Goal: Transaction & Acquisition: Purchase product/service

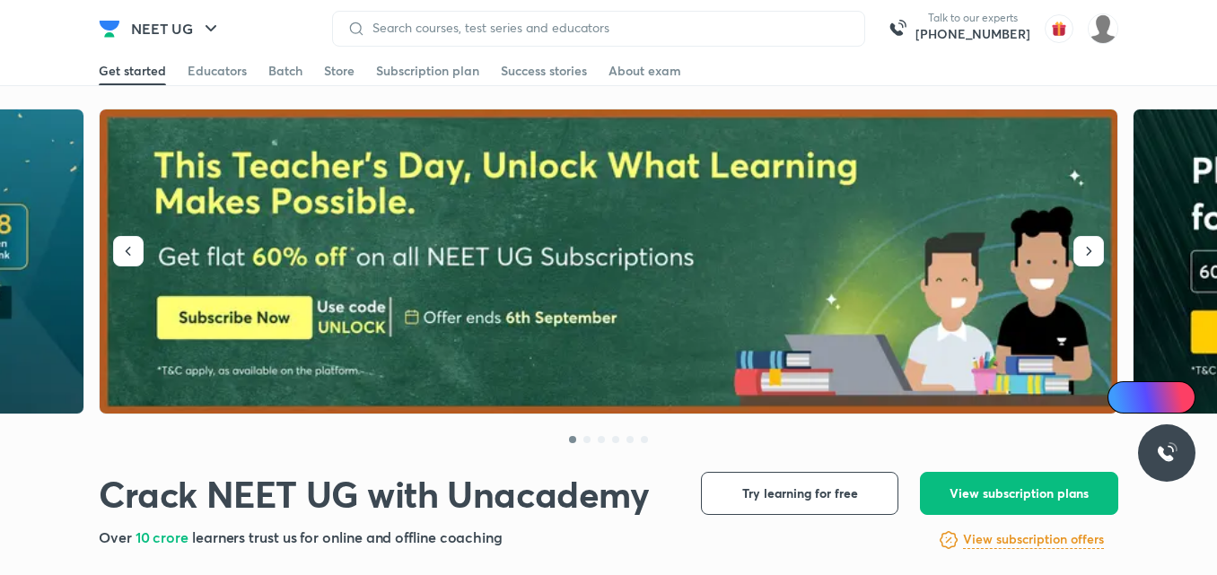
click at [274, 78] on div "Batch" at bounding box center [285, 71] width 34 height 18
click at [223, 75] on div "Educators" at bounding box center [217, 71] width 59 height 18
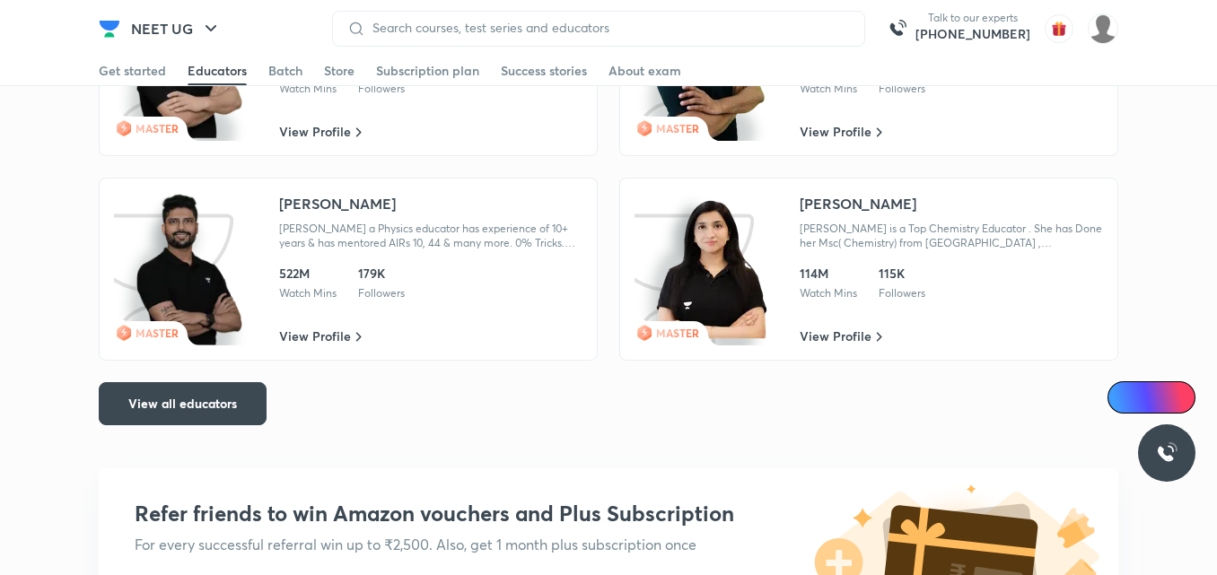
scroll to position [3466, 0]
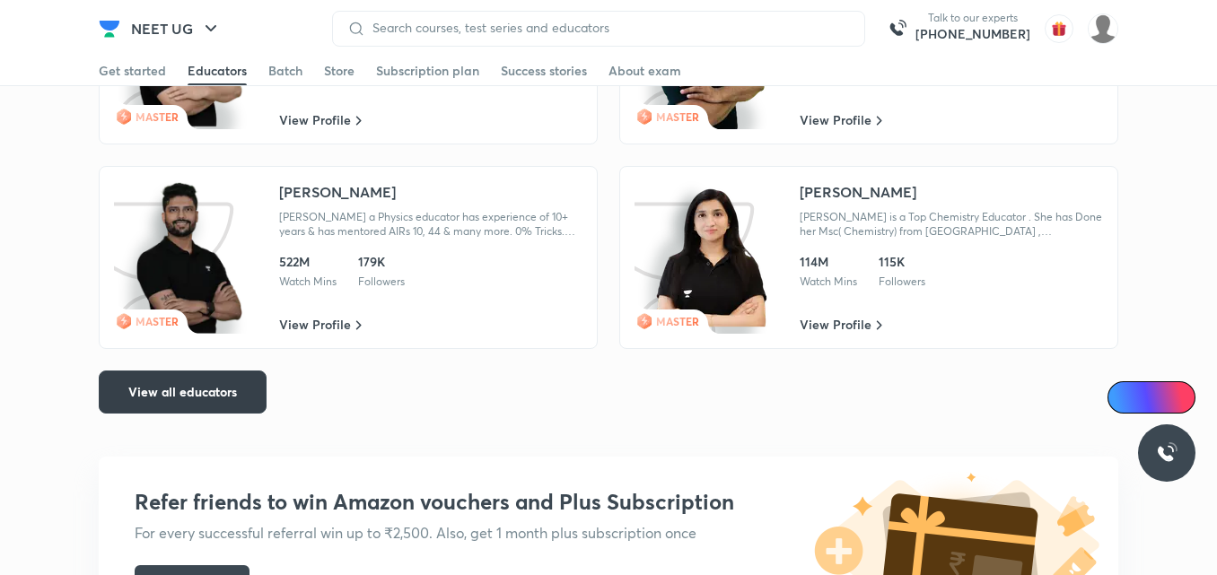
click at [243, 393] on button "View all educators" at bounding box center [183, 392] width 168 height 43
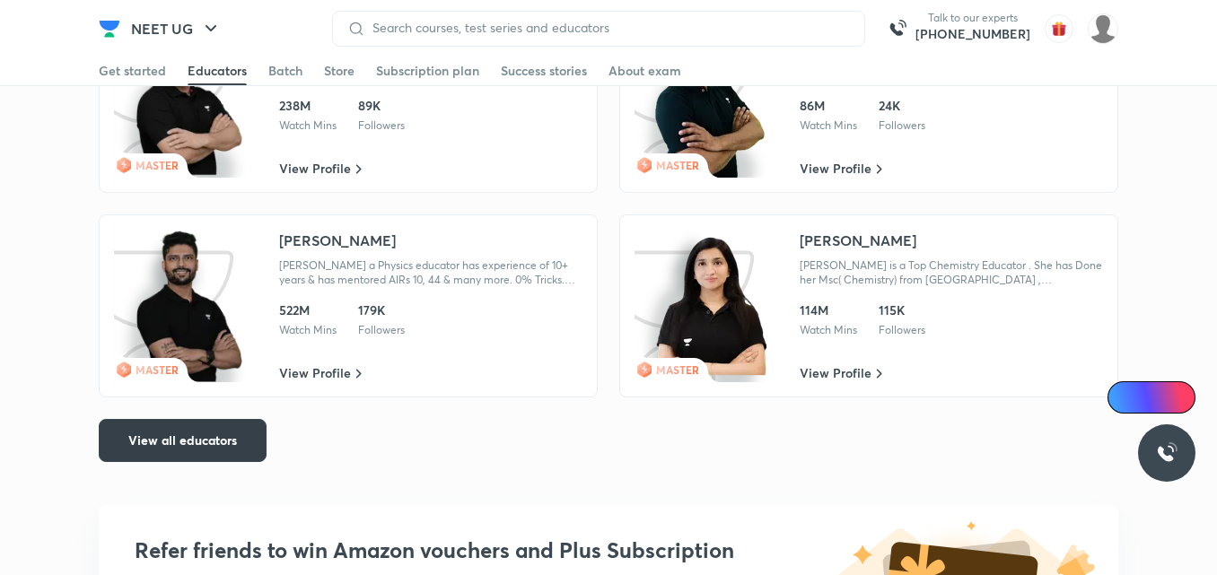
scroll to position [3514, 0]
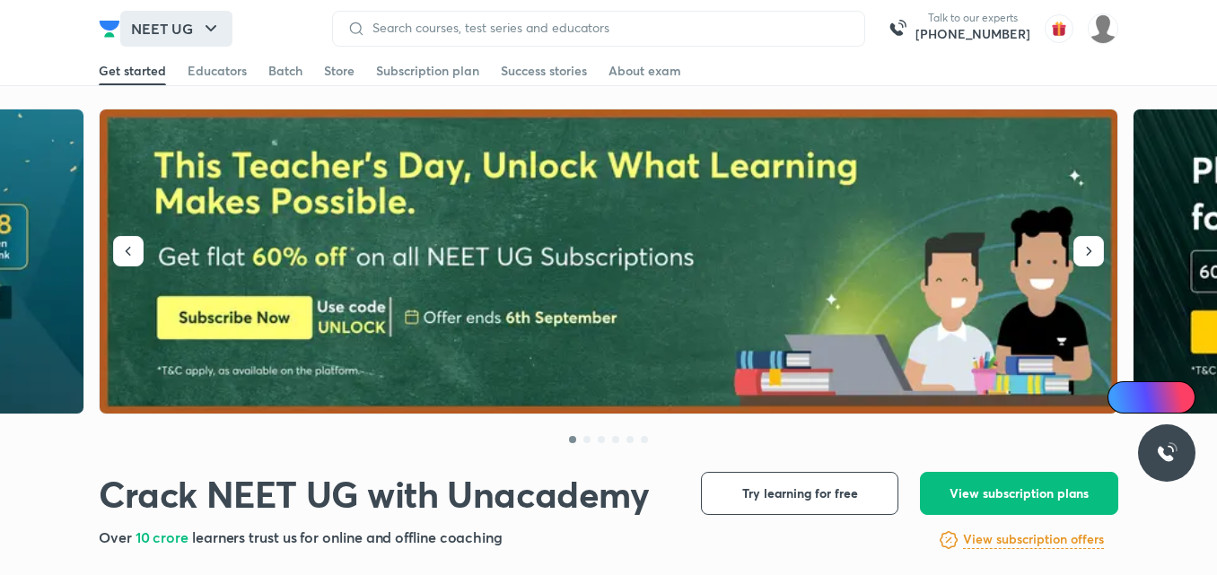
click at [205, 31] on icon "button" at bounding box center [211, 29] width 22 height 22
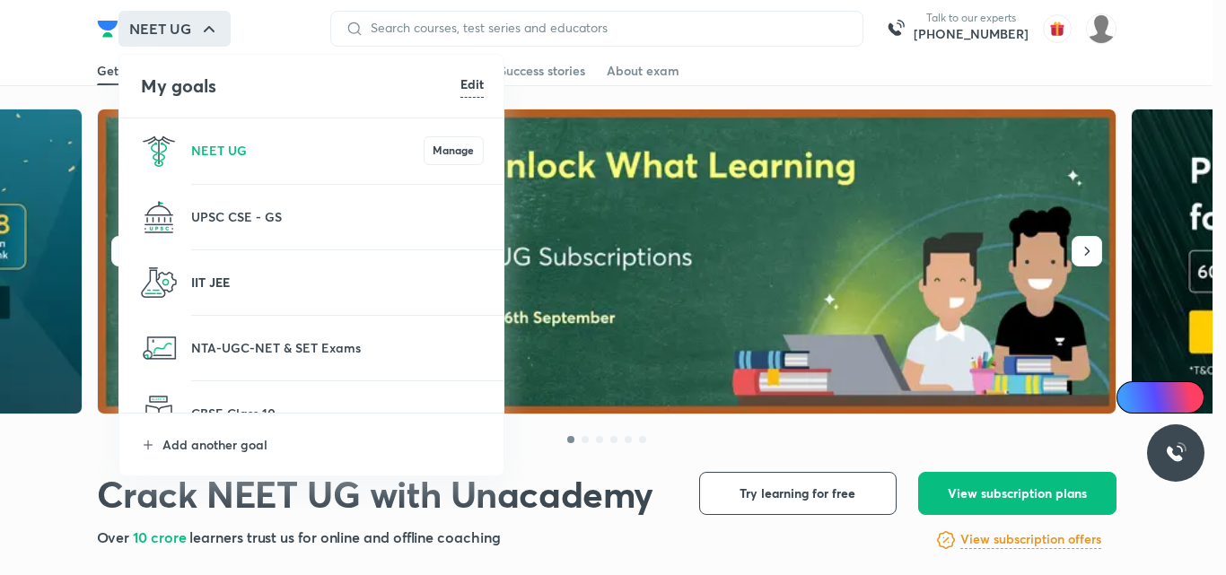
click at [257, 285] on p "IIT JEE" at bounding box center [337, 282] width 292 height 19
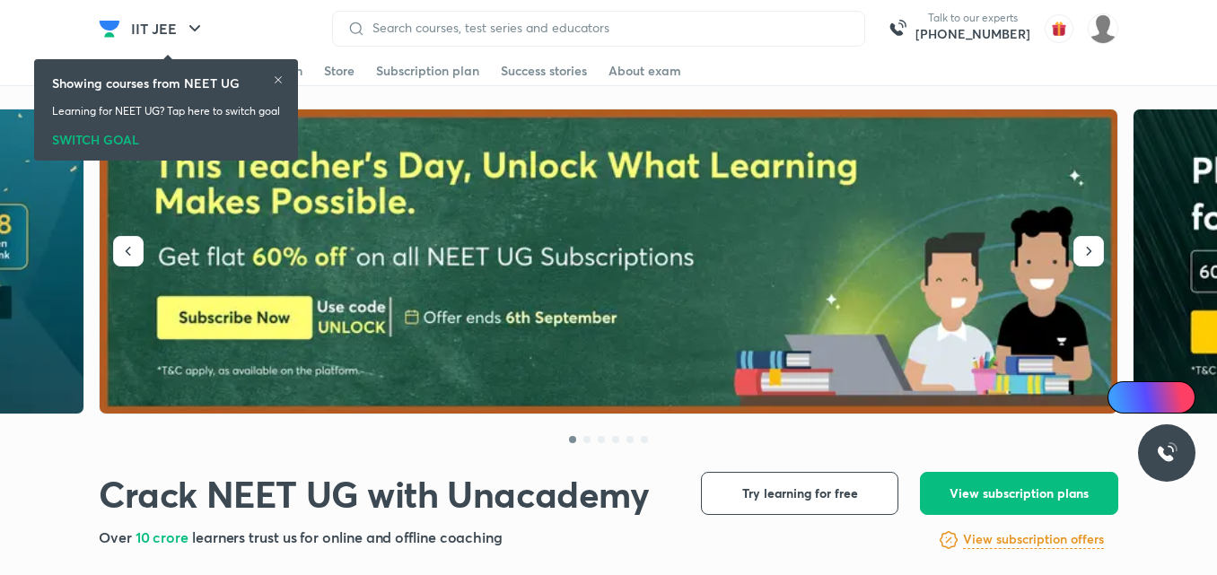
click at [283, 75] on icon at bounding box center [278, 79] width 11 height 11
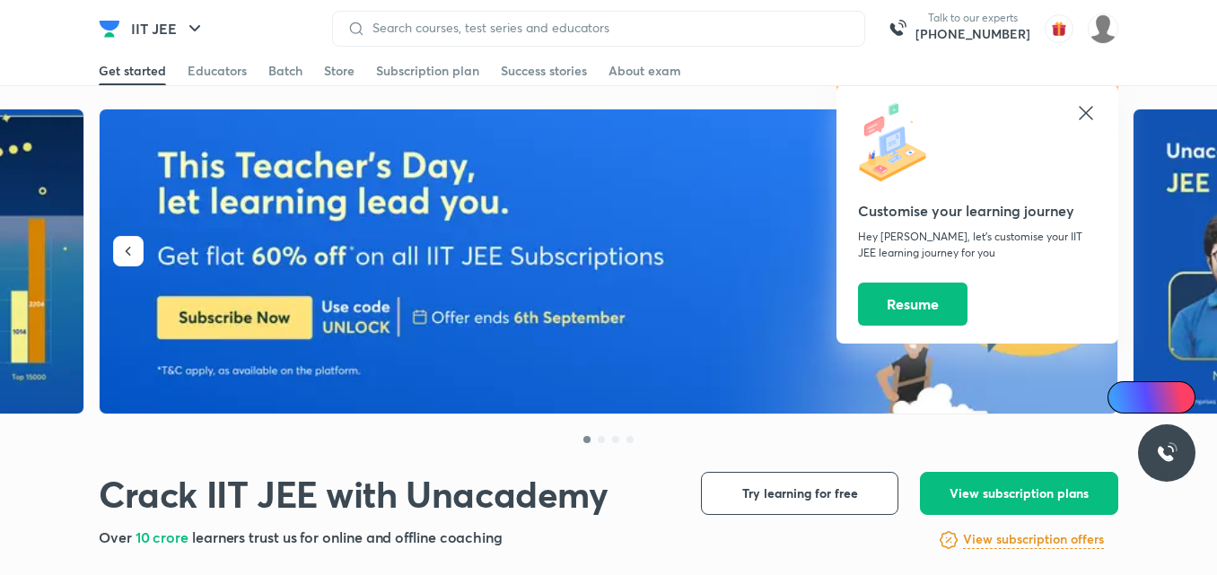
click at [1086, 110] on icon at bounding box center [1086, 113] width 22 height 22
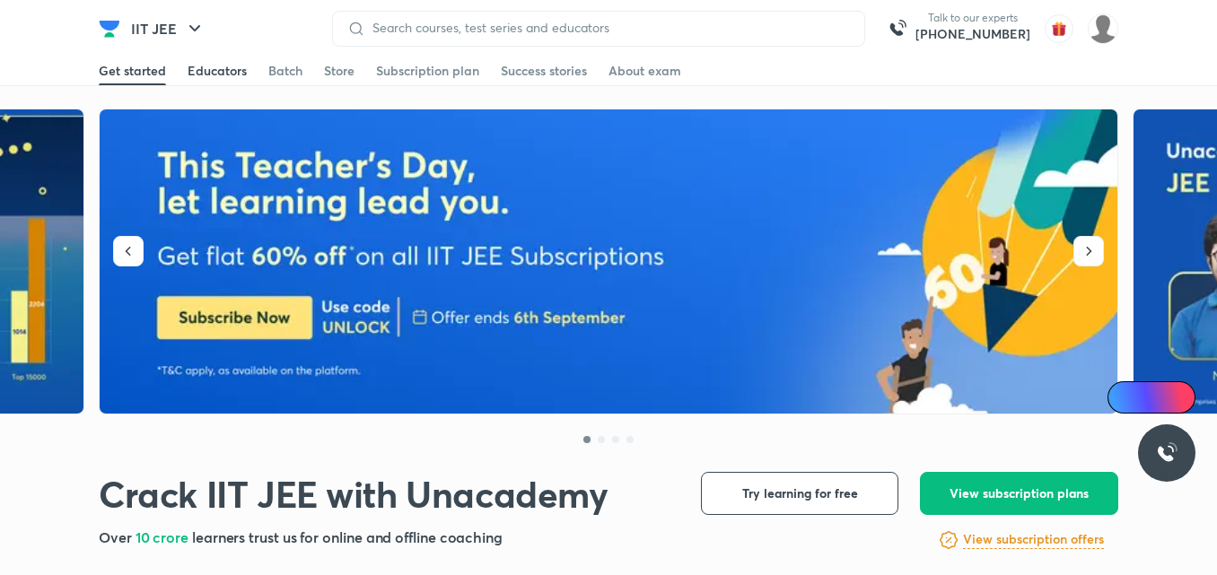
click at [222, 74] on div "Educators" at bounding box center [217, 71] width 59 height 18
click at [232, 76] on div "Educators" at bounding box center [217, 71] width 59 height 18
click at [208, 73] on div "Educators" at bounding box center [217, 71] width 59 height 18
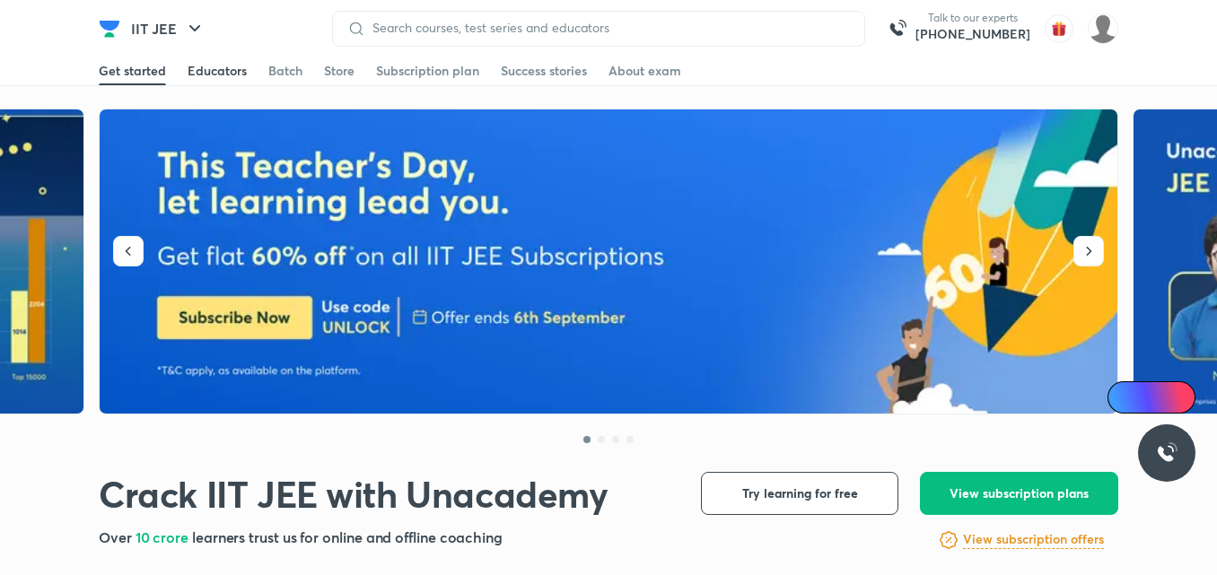
click at [206, 66] on div "Educators" at bounding box center [217, 71] width 59 height 18
click at [211, 72] on div "Educators" at bounding box center [217, 71] width 59 height 18
click at [217, 72] on div "Educators" at bounding box center [217, 71] width 59 height 18
click at [217, 76] on div "Educators" at bounding box center [217, 71] width 59 height 18
click at [211, 74] on div "Educators" at bounding box center [217, 71] width 59 height 18
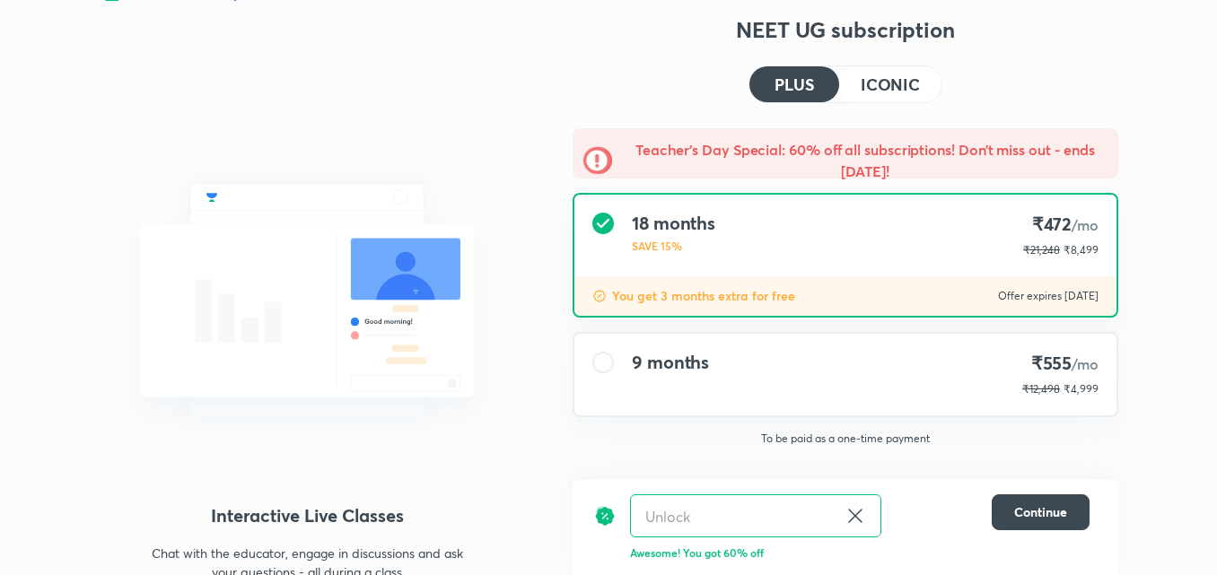
scroll to position [68, 0]
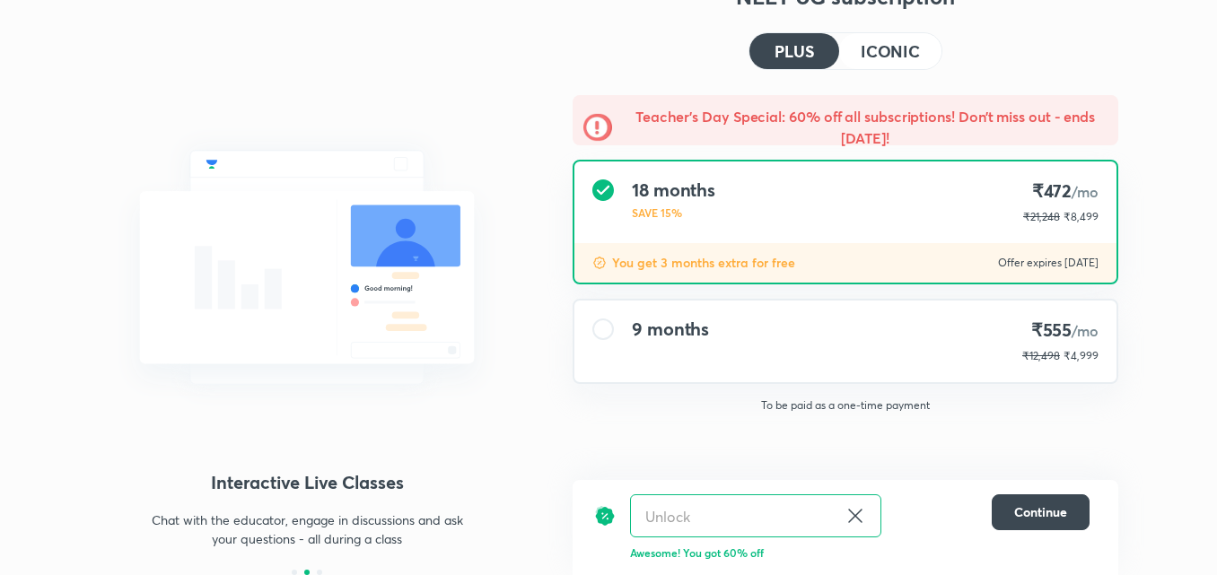
click at [801, 432] on div "NEET UG subscription PLUS ICONIC Teacher’s Day Special: 60% off all subscriptio…" at bounding box center [844, 278] width 545 height 593
click at [882, 55] on h4 "ICONIC" at bounding box center [889, 51] width 59 height 16
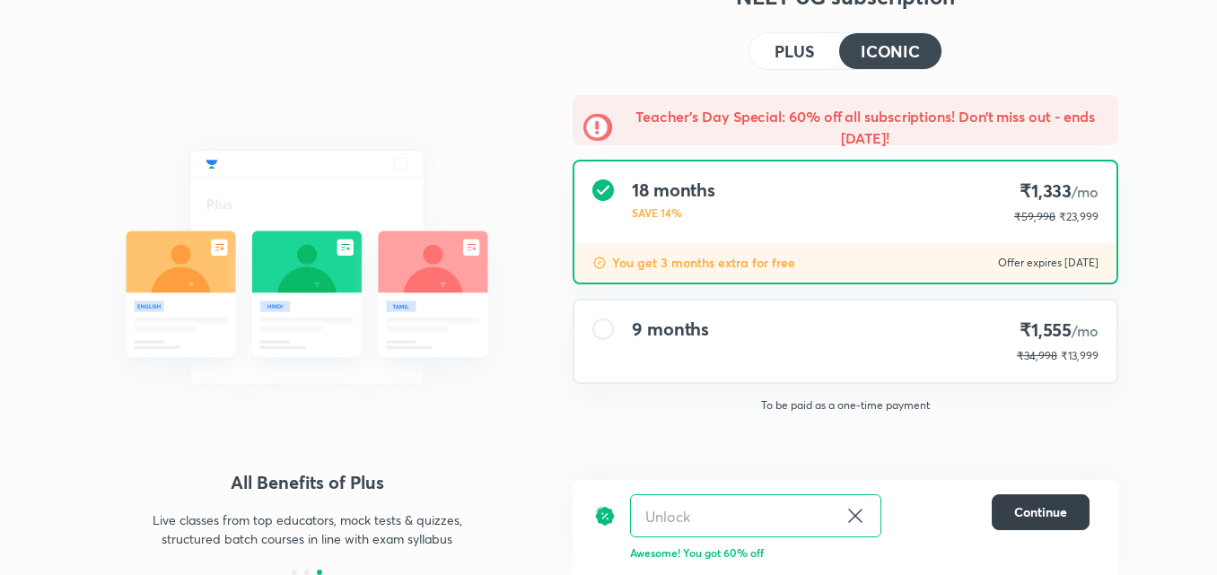
click at [1051, 510] on span "Continue" at bounding box center [1040, 512] width 53 height 18
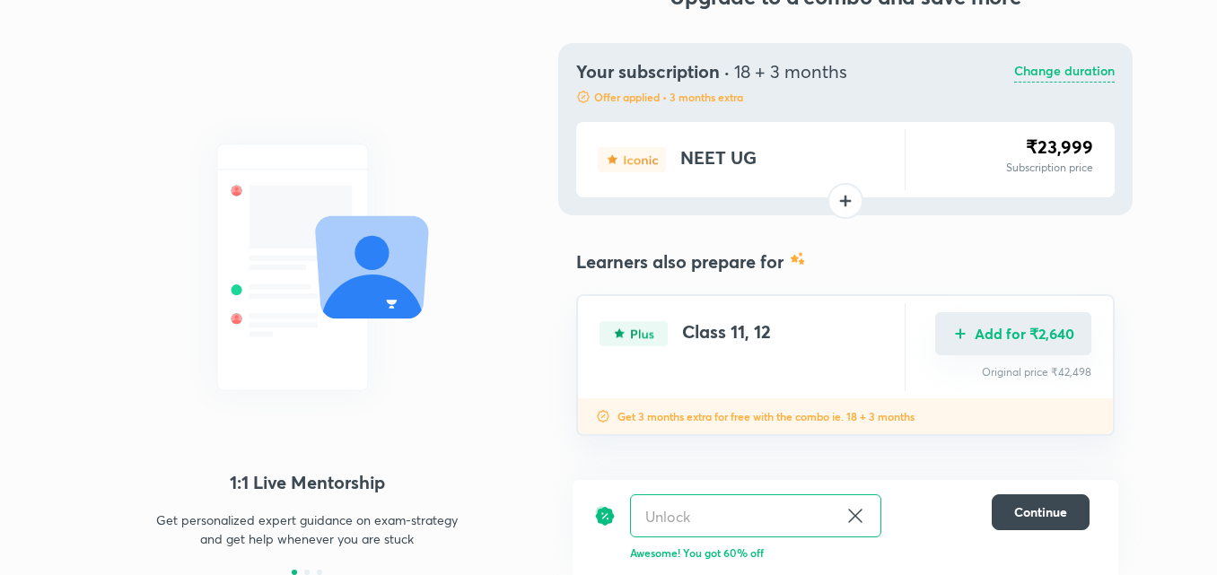
click at [1033, 345] on button "Add for ₹2,640" at bounding box center [1013, 333] width 156 height 43
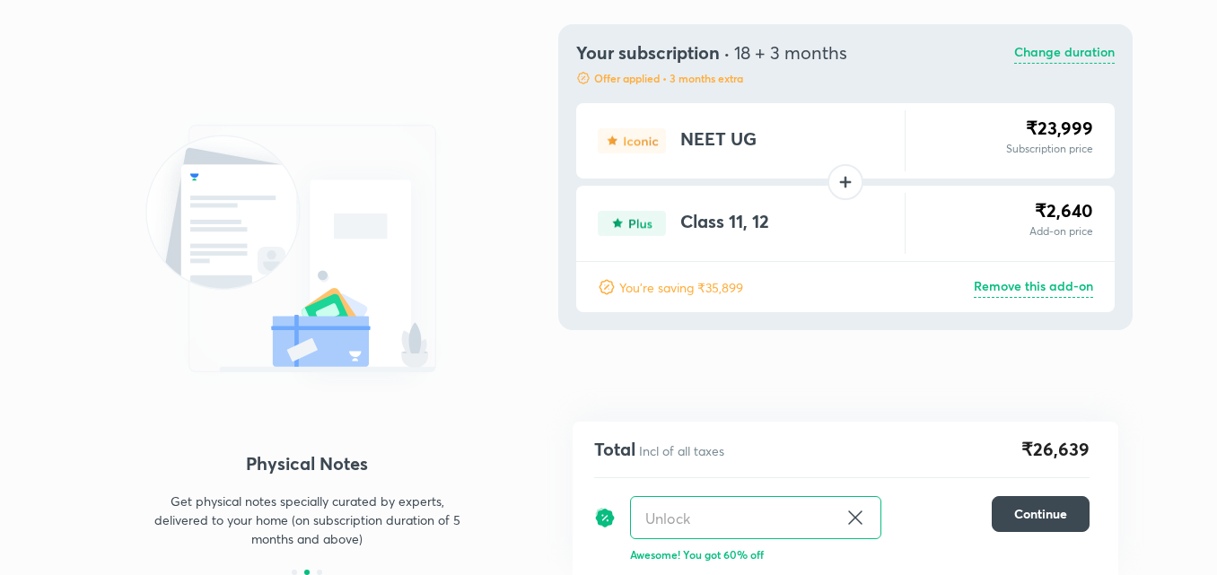
scroll to position [0, 0]
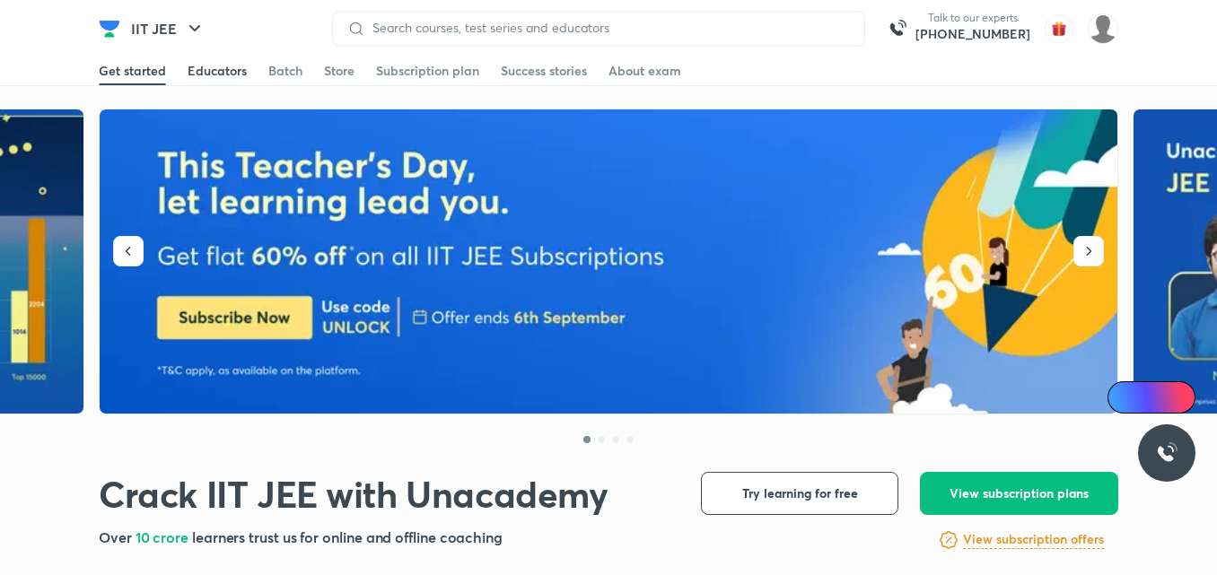
click at [197, 70] on div "Educators" at bounding box center [217, 71] width 59 height 18
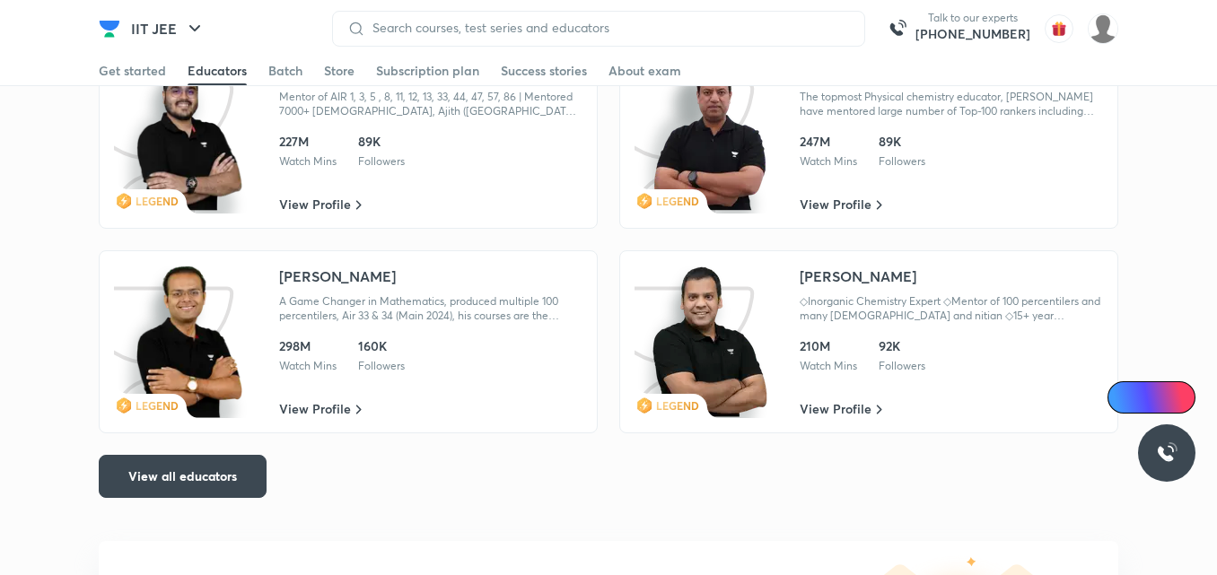
scroll to position [3460, 0]
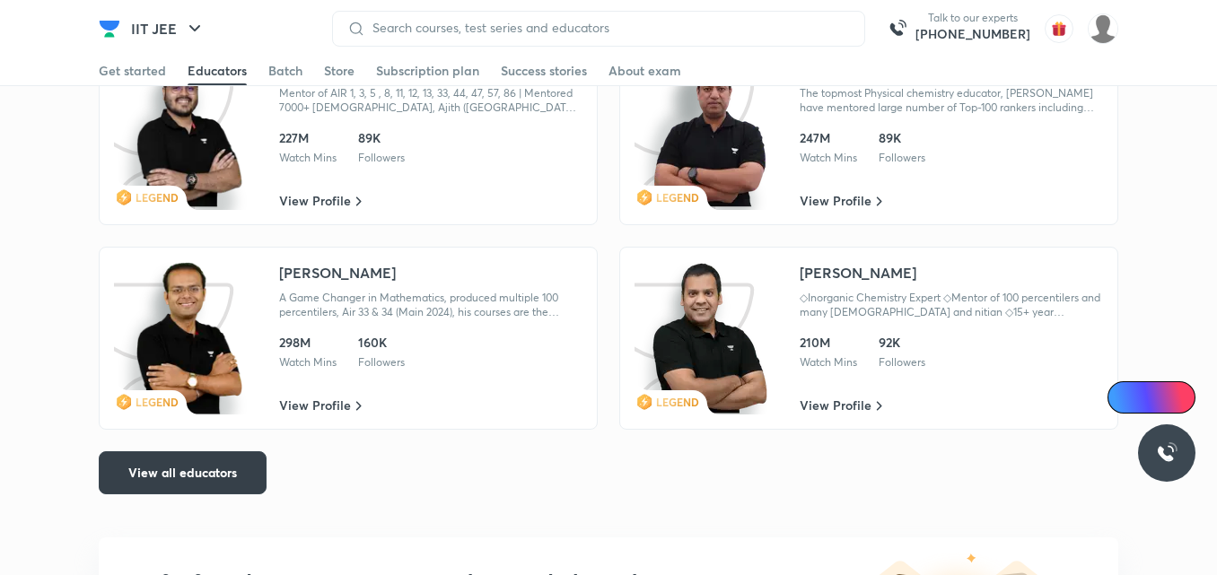
click at [247, 462] on button "View all educators" at bounding box center [183, 472] width 168 height 43
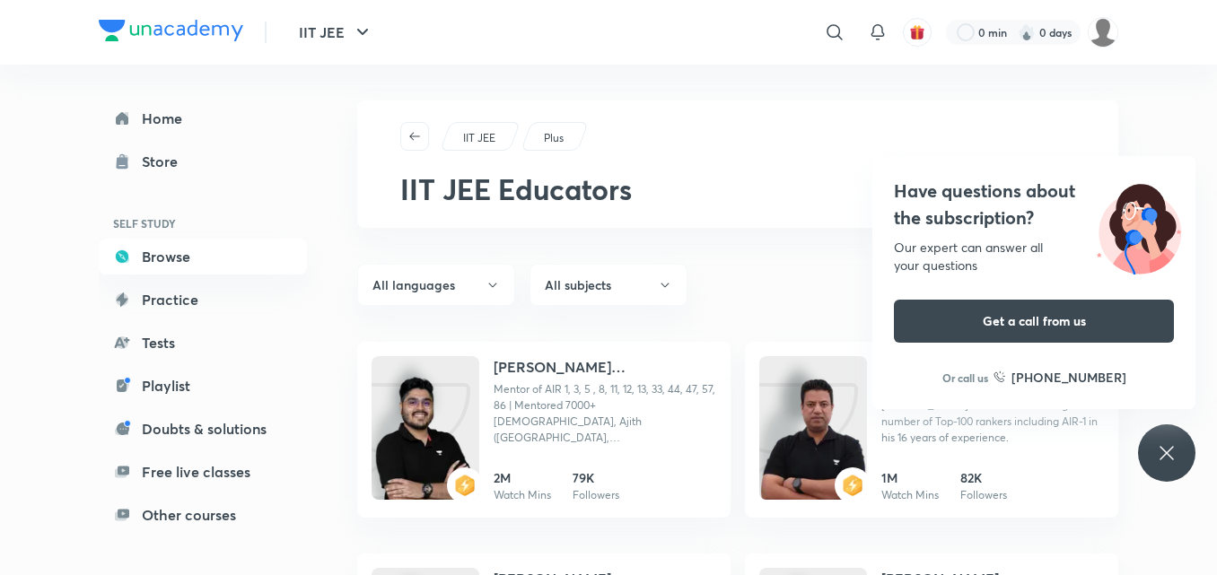
click at [1162, 460] on icon at bounding box center [1167, 453] width 22 height 22
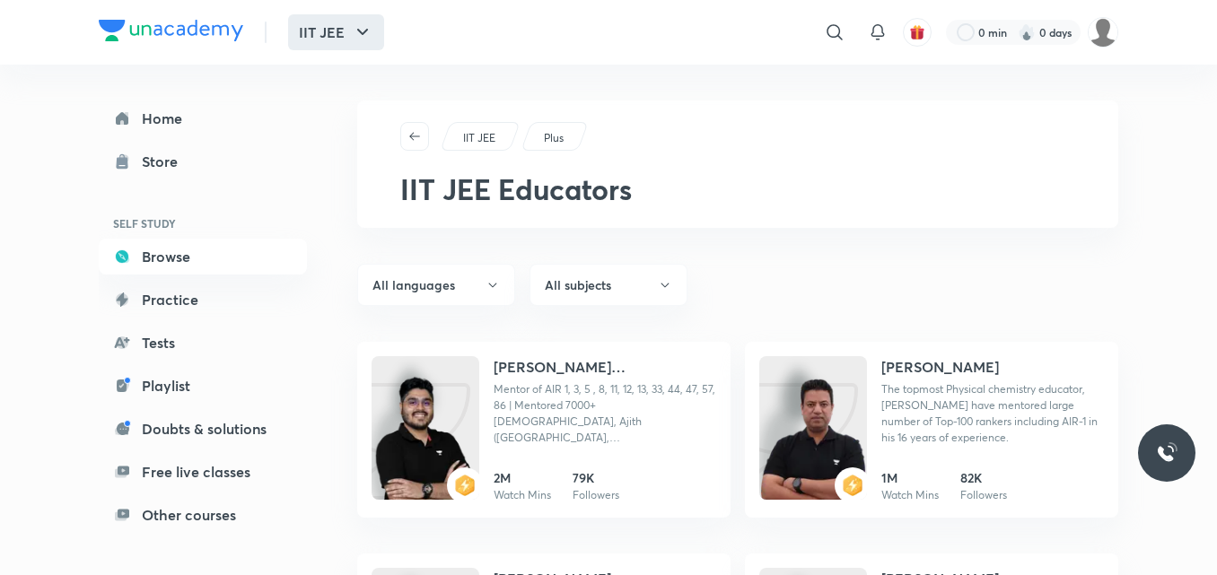
click at [336, 34] on button "IIT JEE" at bounding box center [336, 32] width 96 height 36
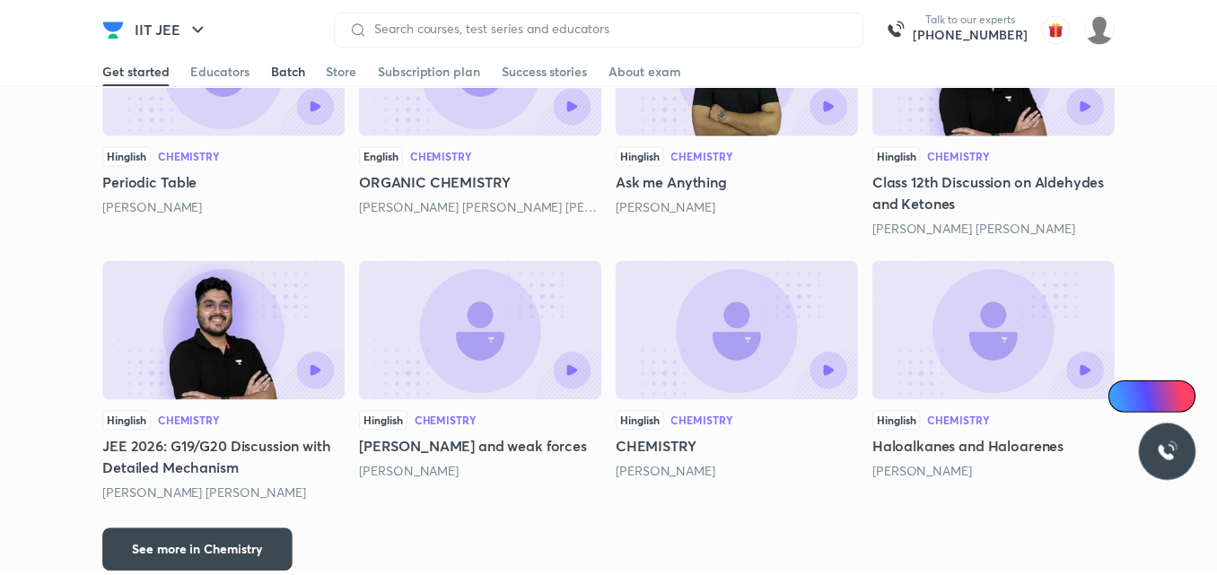
scroll to position [3221, 0]
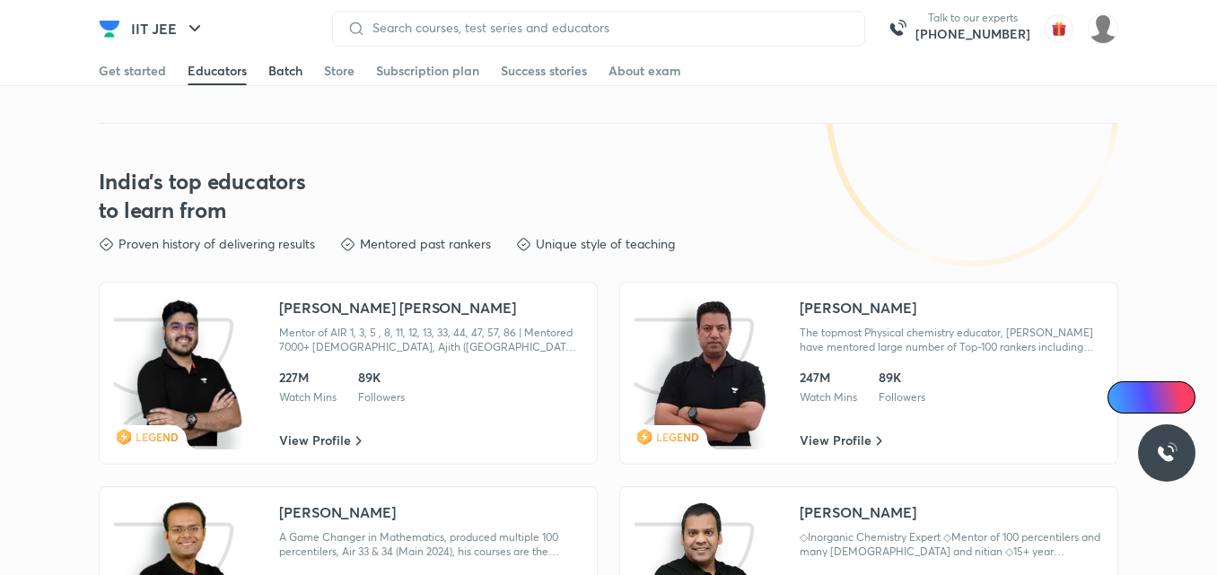
click at [285, 74] on div "Batch" at bounding box center [285, 71] width 34 height 18
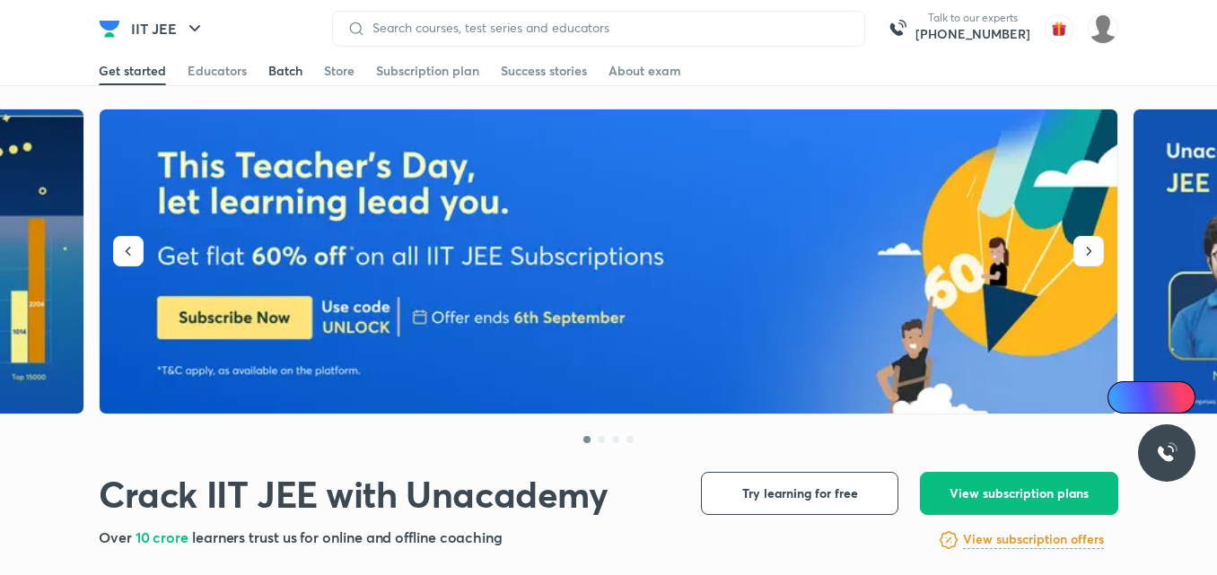
click at [275, 74] on div "Batch" at bounding box center [285, 71] width 34 height 18
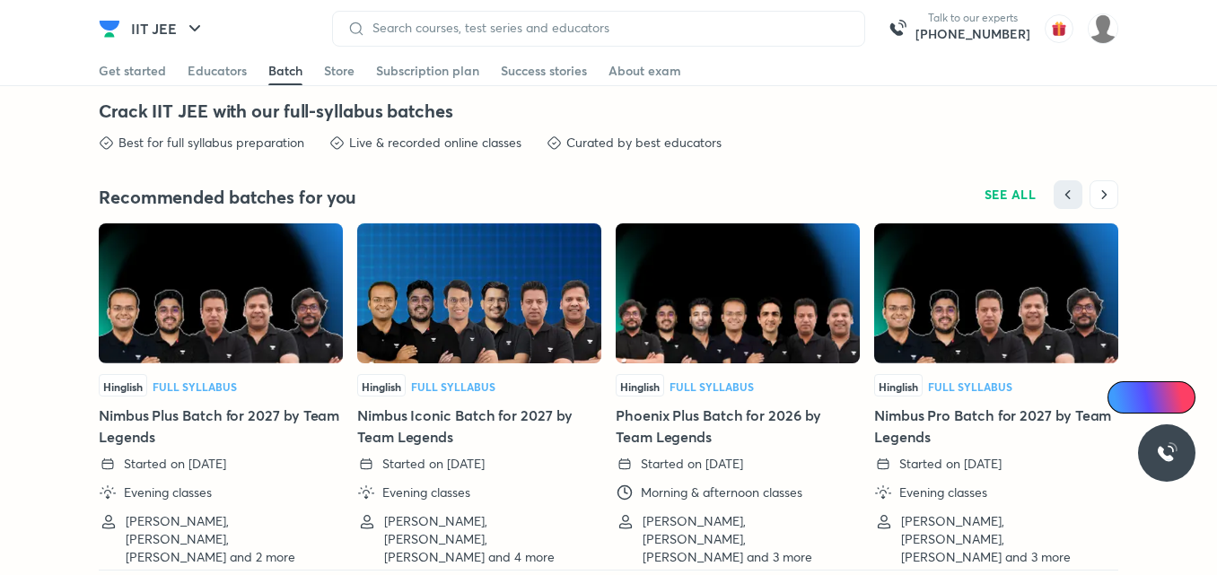
scroll to position [4331, 0]
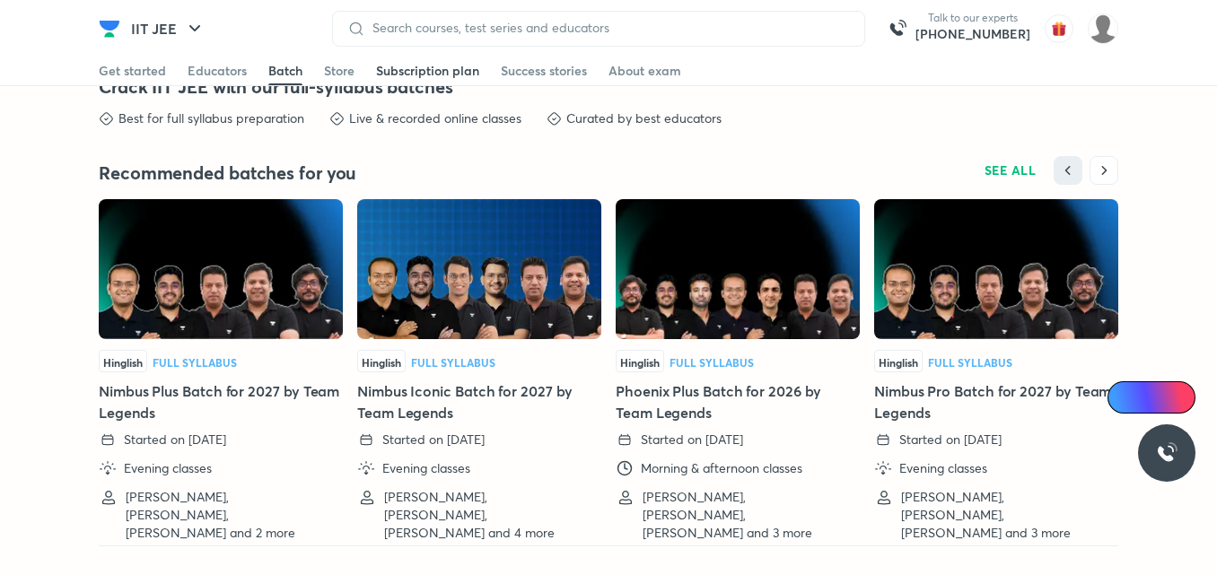
click at [406, 68] on div "Subscription plan" at bounding box center [427, 71] width 103 height 18
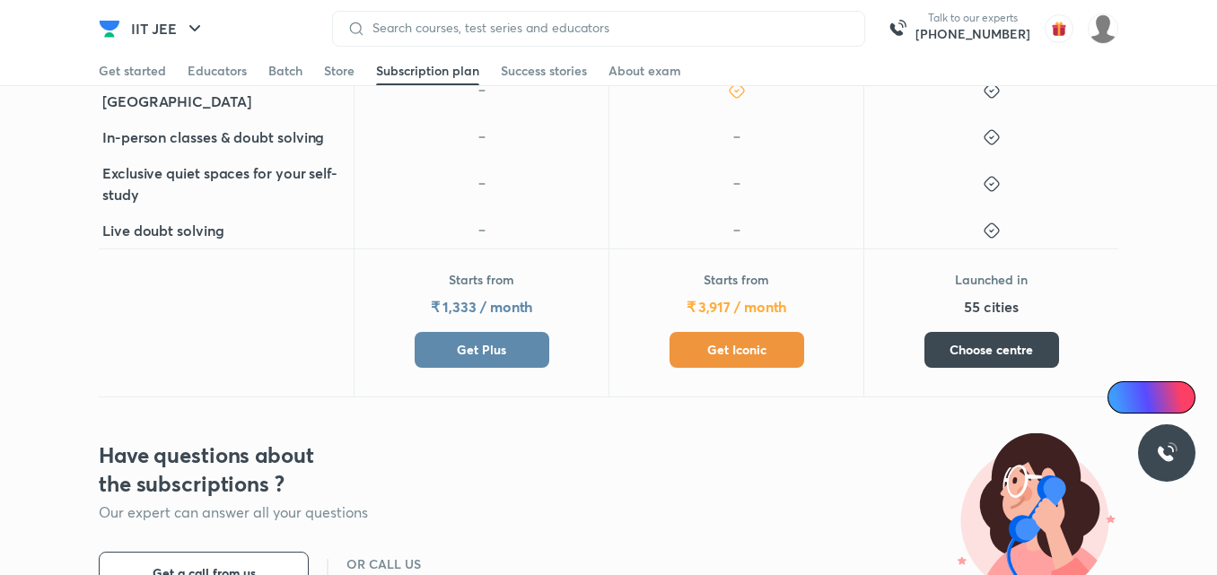
scroll to position [841, 0]
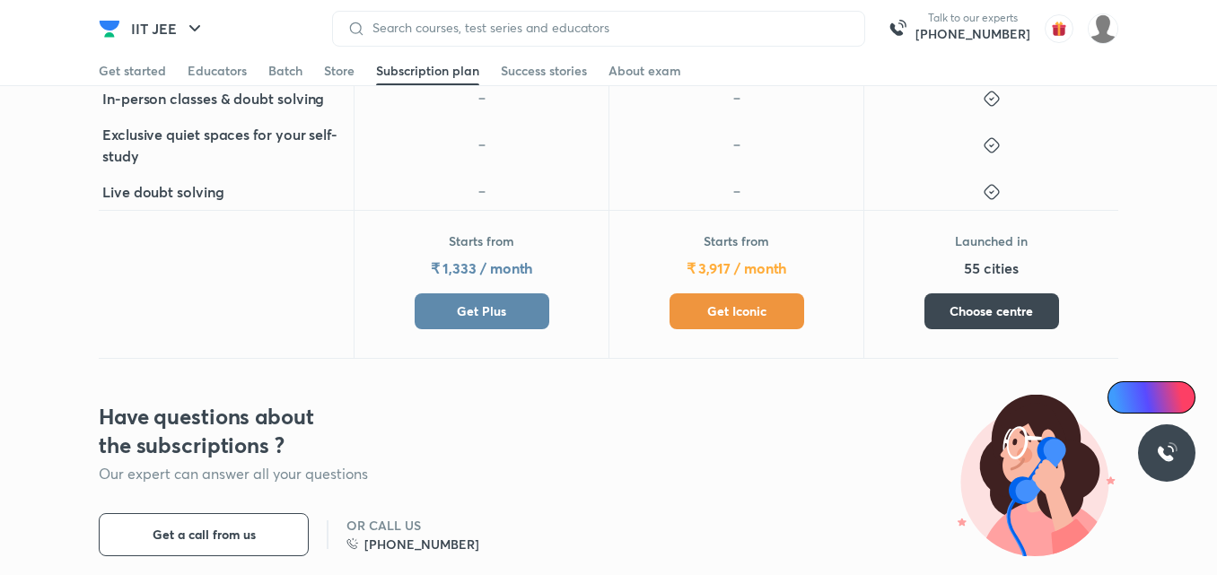
click at [748, 327] on button "Get Iconic" at bounding box center [736, 311] width 135 height 36
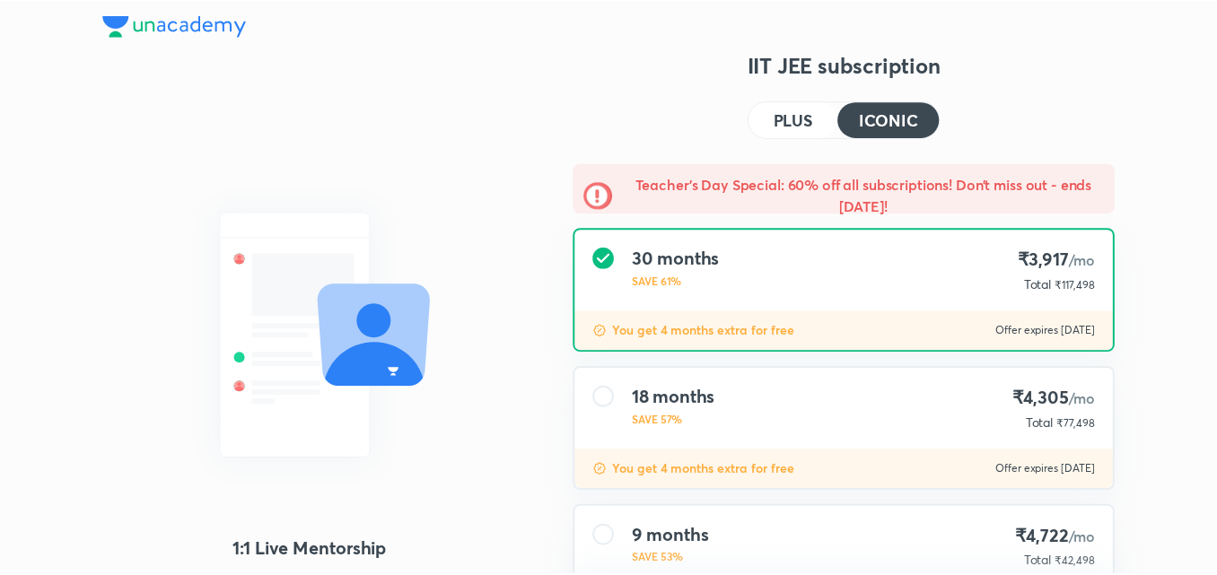
scroll to position [228, 0]
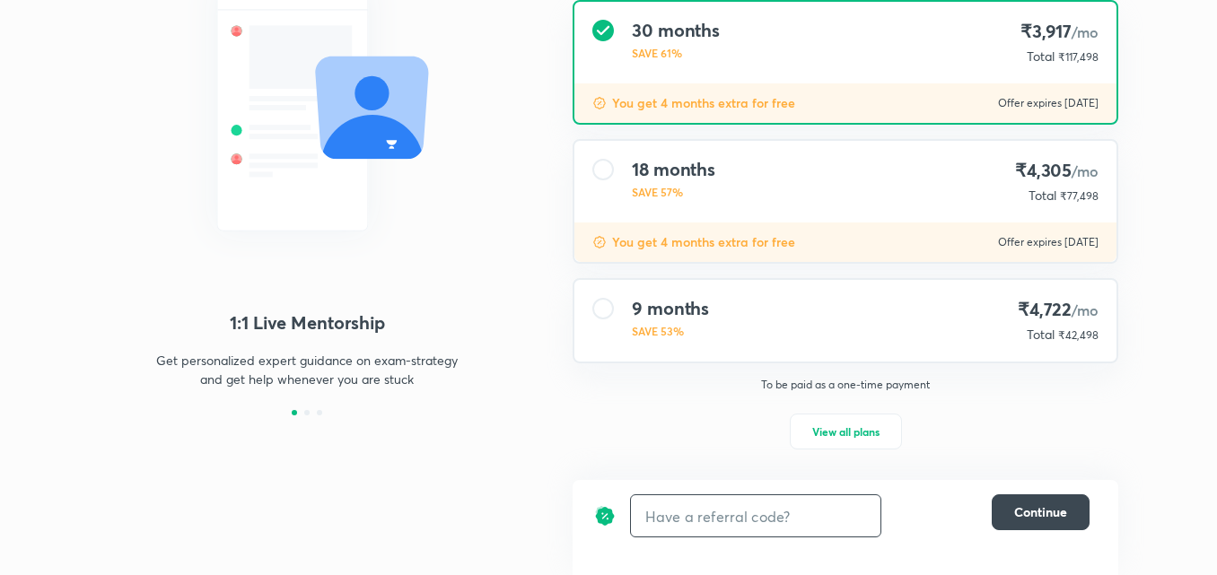
click at [859, 510] on input "text" at bounding box center [755, 516] width 249 height 42
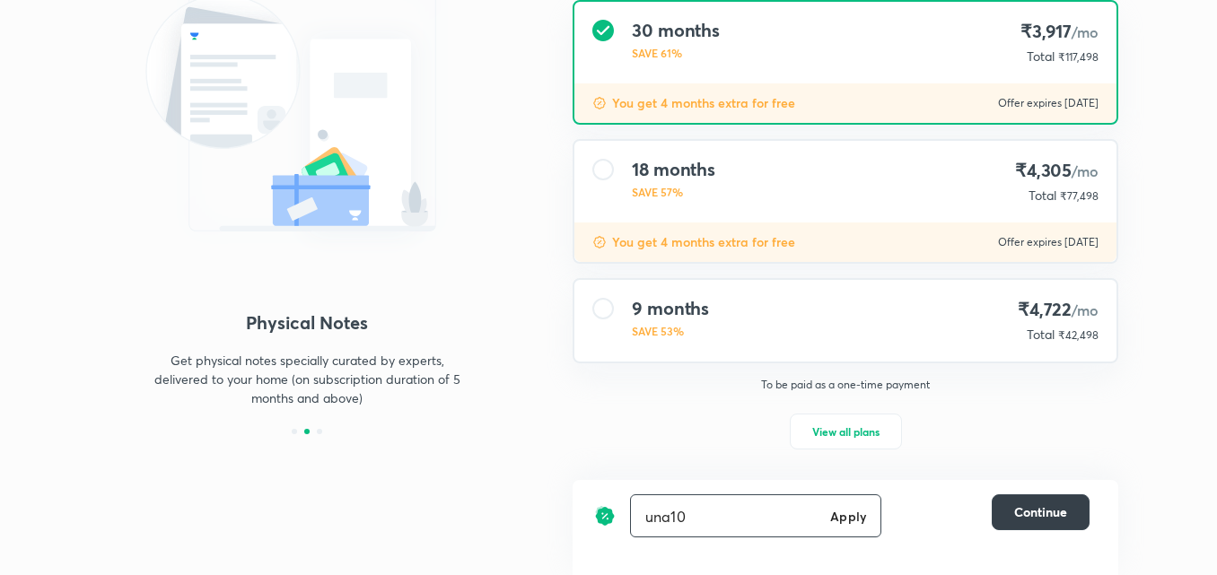
type input "una10"
click at [1021, 514] on span "Continue" at bounding box center [1040, 512] width 53 height 18
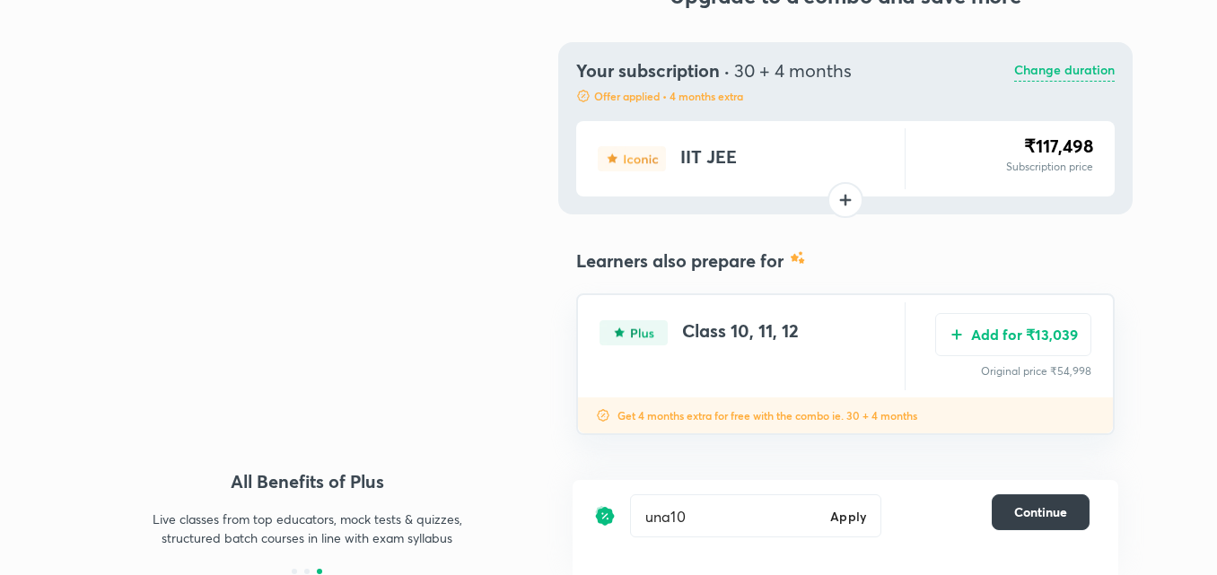
scroll to position [69, 0]
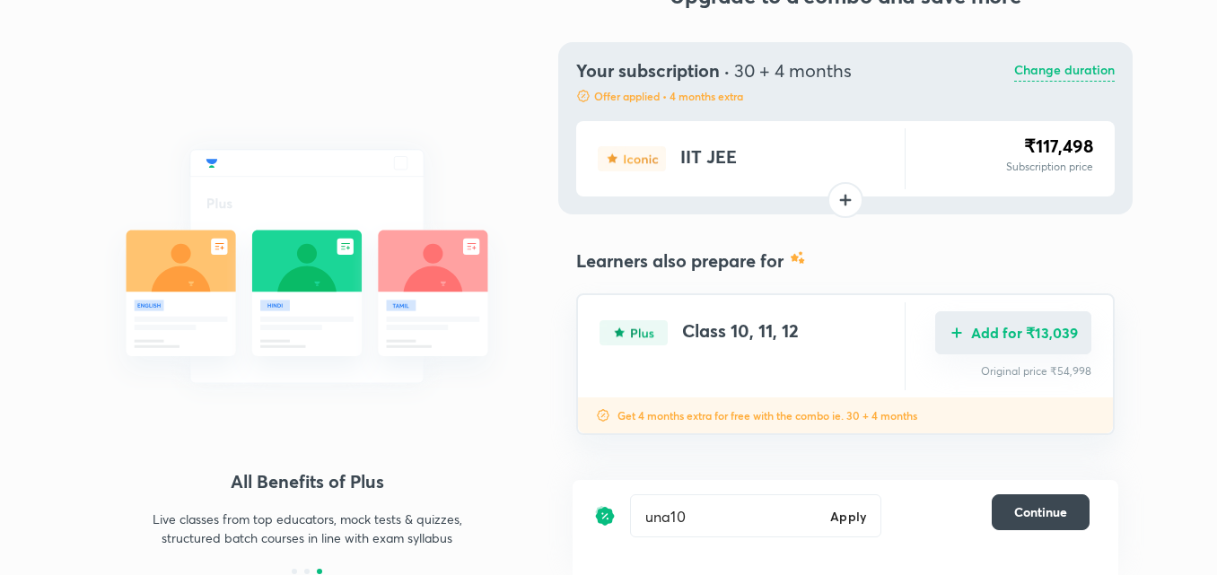
click at [995, 335] on button "Add for ₹13,039" at bounding box center [1013, 332] width 156 height 43
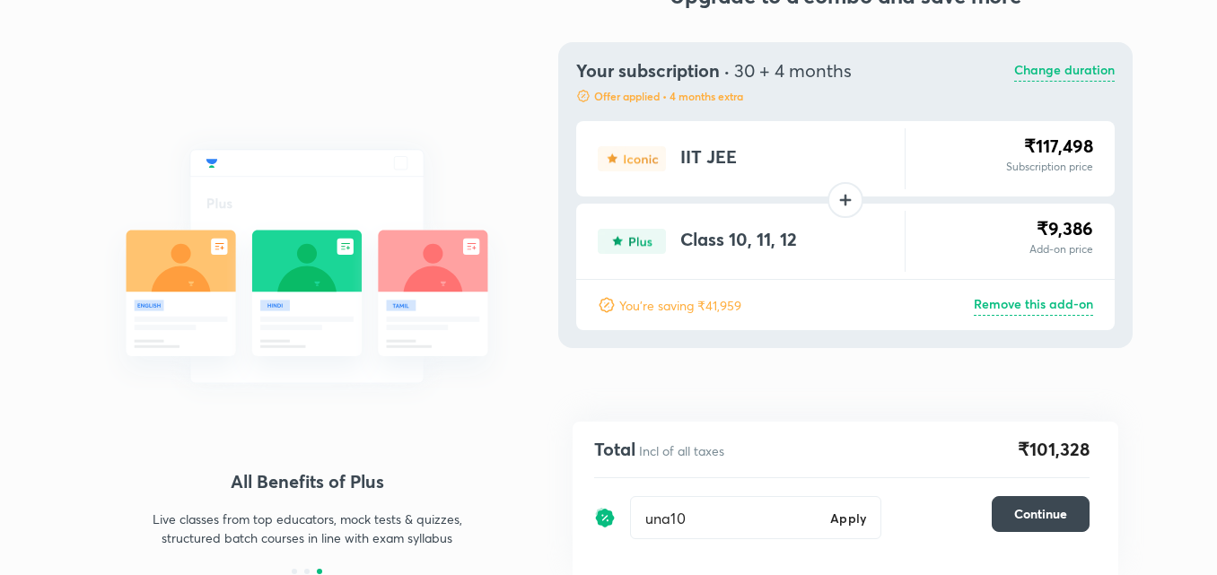
scroll to position [68, 0]
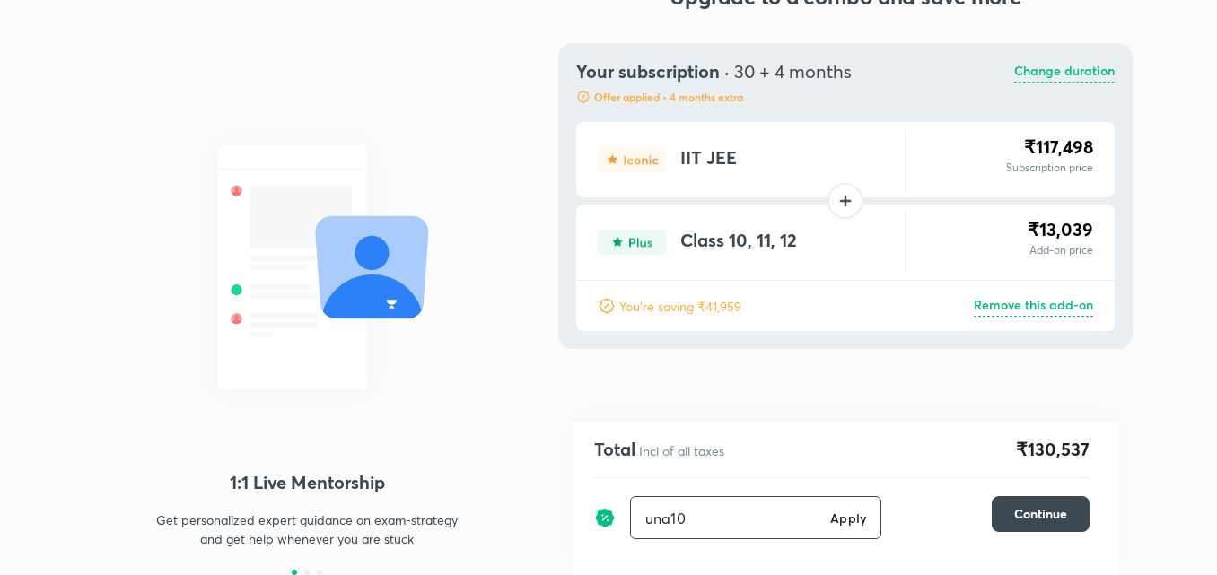
click at [843, 518] on h6 "Apply" at bounding box center [848, 518] width 36 height 19
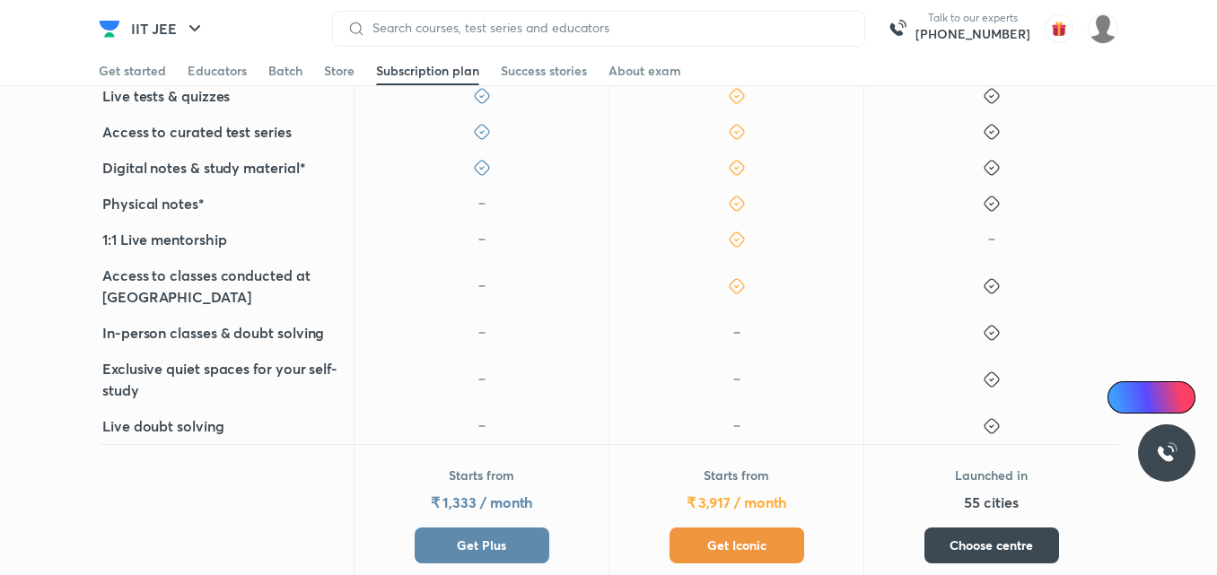
scroll to position [607, 0]
click at [707, 533] on button "Get Iconic" at bounding box center [736, 545] width 135 height 36
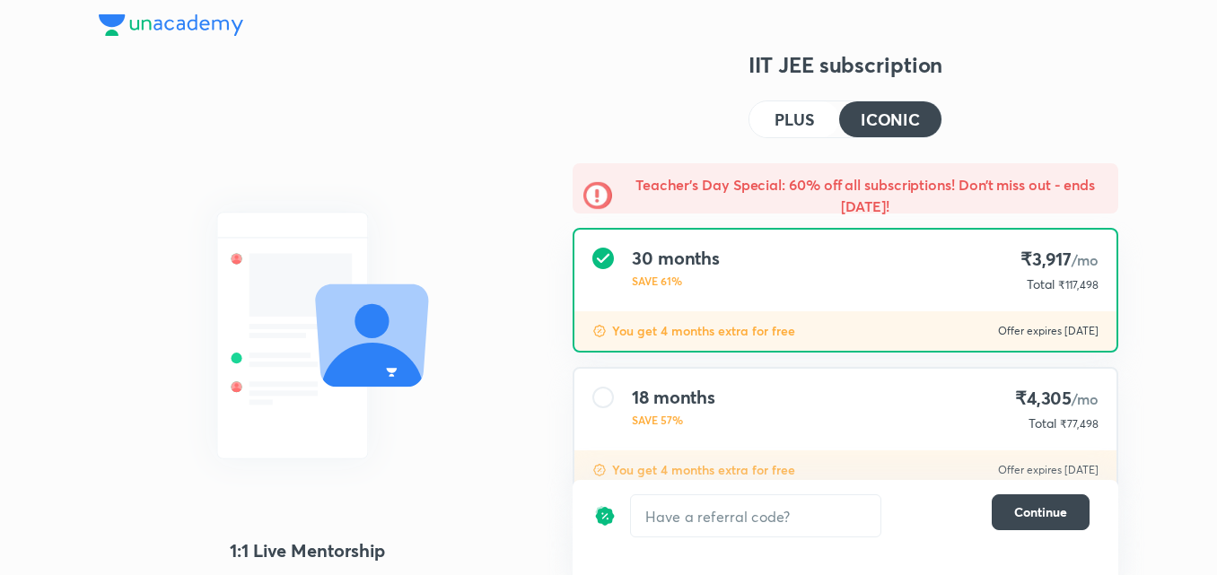
click at [709, 397] on h4 "18 months" at bounding box center [673, 398] width 83 height 22
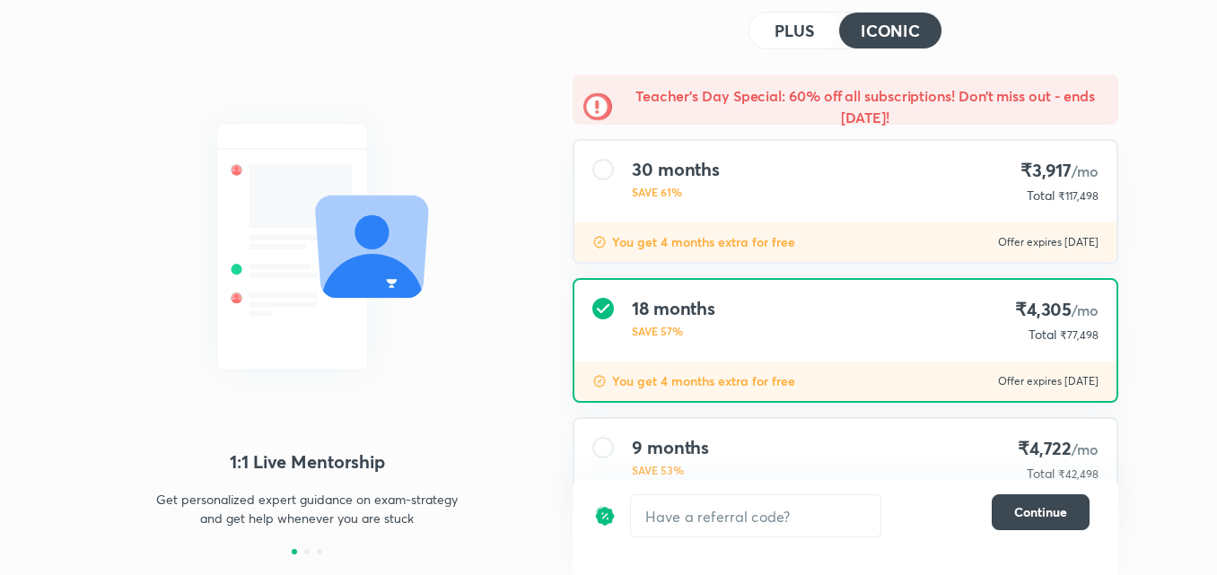
scroll to position [128, 0]
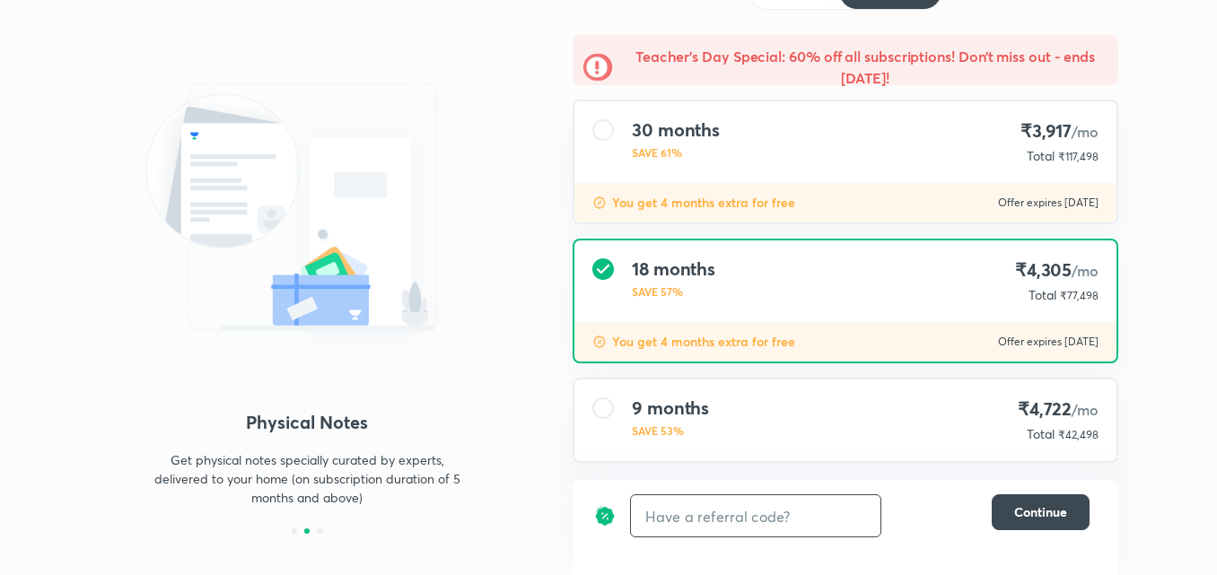
click at [722, 513] on input "text" at bounding box center [755, 516] width 249 height 42
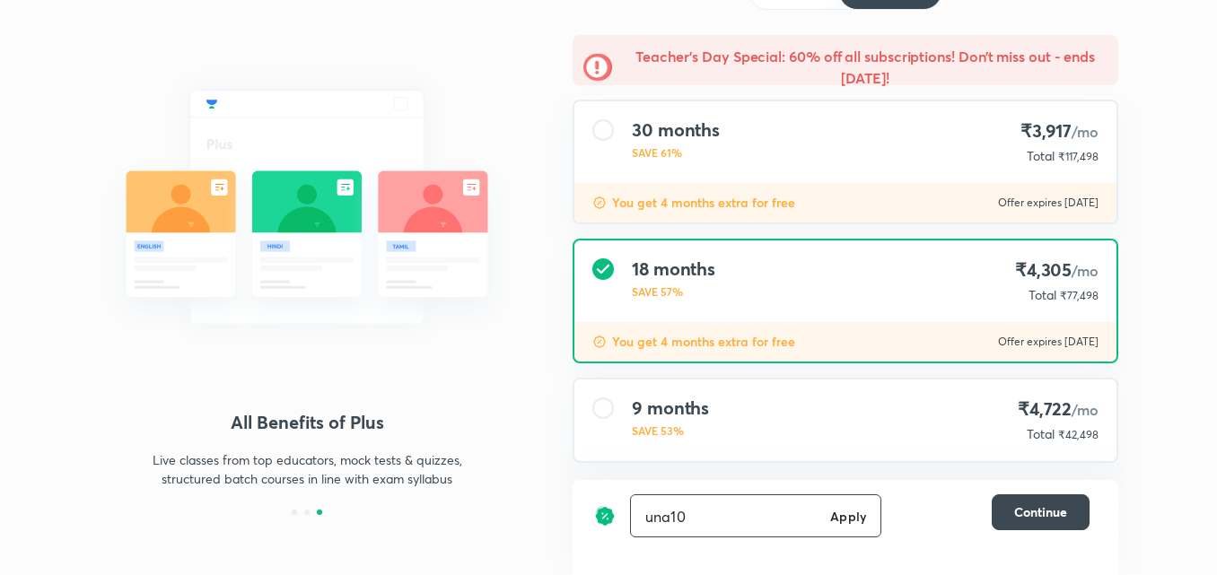
type input "una10"
click at [833, 515] on h6 "Apply" at bounding box center [848, 516] width 36 height 19
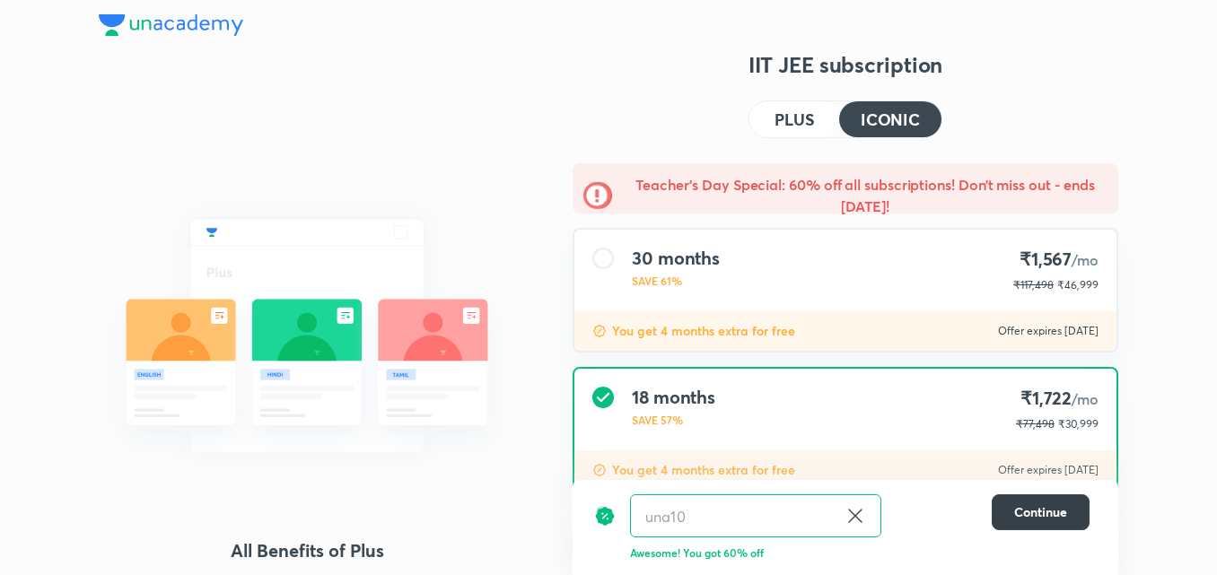
click at [1039, 517] on span "Continue" at bounding box center [1040, 512] width 53 height 18
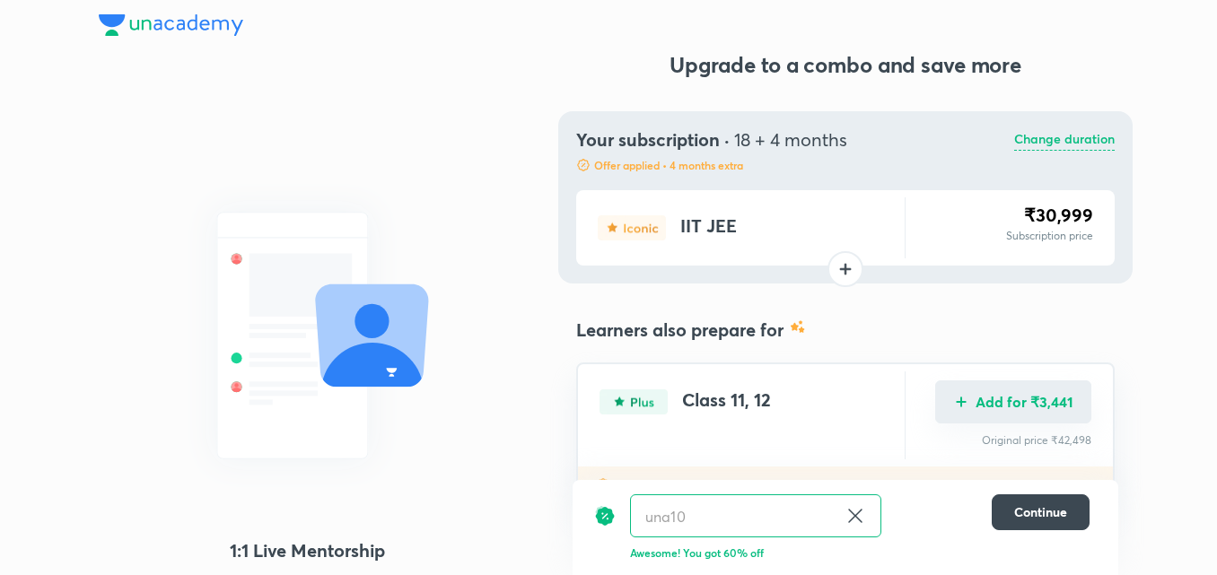
click at [992, 408] on button "Add for ₹3,441" at bounding box center [1013, 401] width 156 height 43
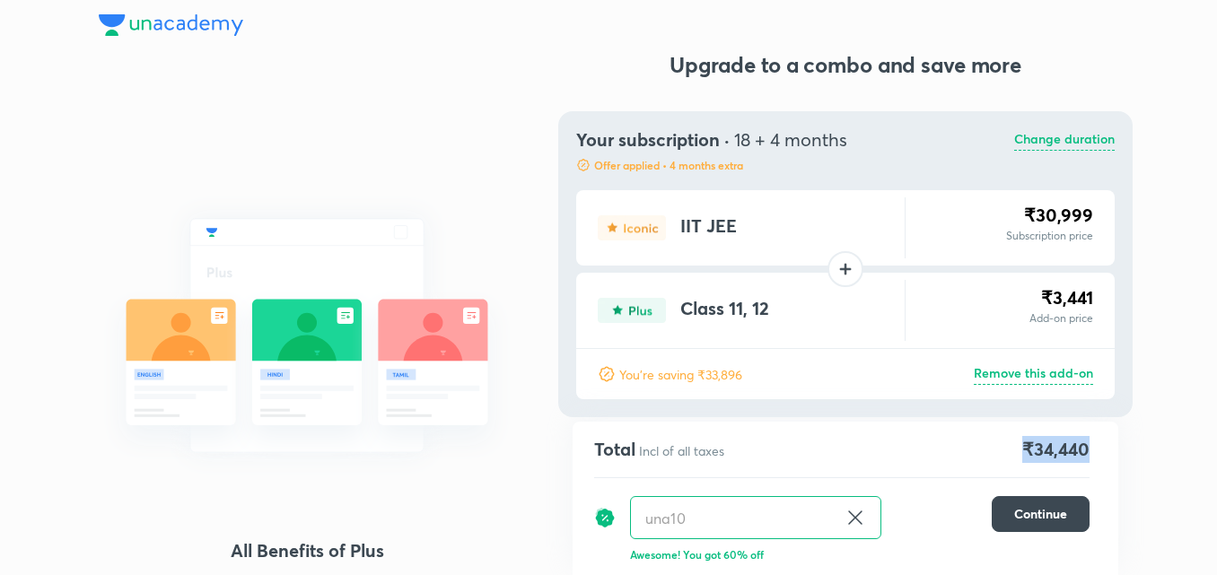
drag, startPoint x: 1092, startPoint y: 445, endPoint x: 1000, endPoint y: 448, distance: 91.5
click at [1000, 448] on div "Total Incl of all taxes ₹34,440 una10 ​ Continue Awesome! You got 60% off" at bounding box center [844, 498] width 545 height 153
click at [1000, 448] on div "Total Incl of all taxes ₹34,440" at bounding box center [841, 449] width 495 height 27
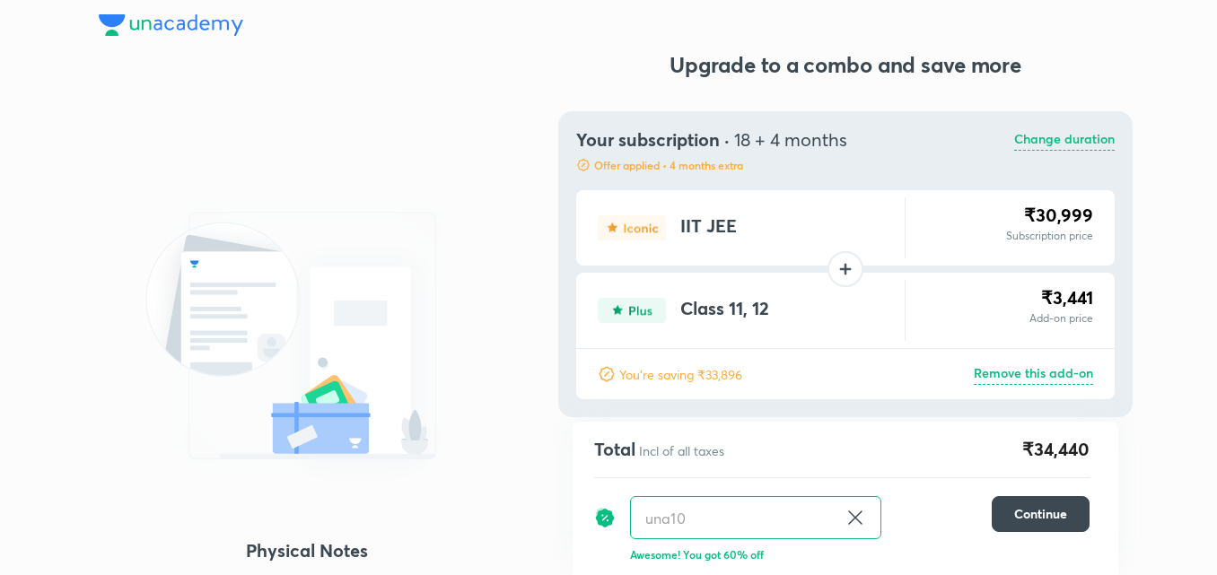
click at [1077, 466] on div "Total Incl of all taxes ₹34,440 una10 ​ Continue Awesome! You got 60% off" at bounding box center [844, 498] width 545 height 153
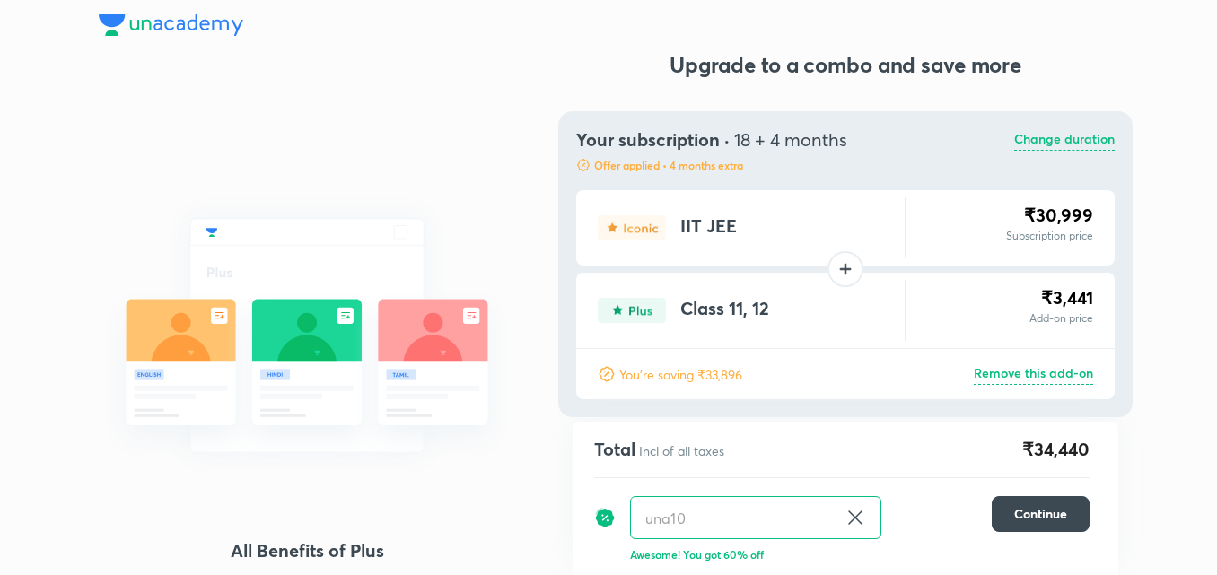
scroll to position [68, 0]
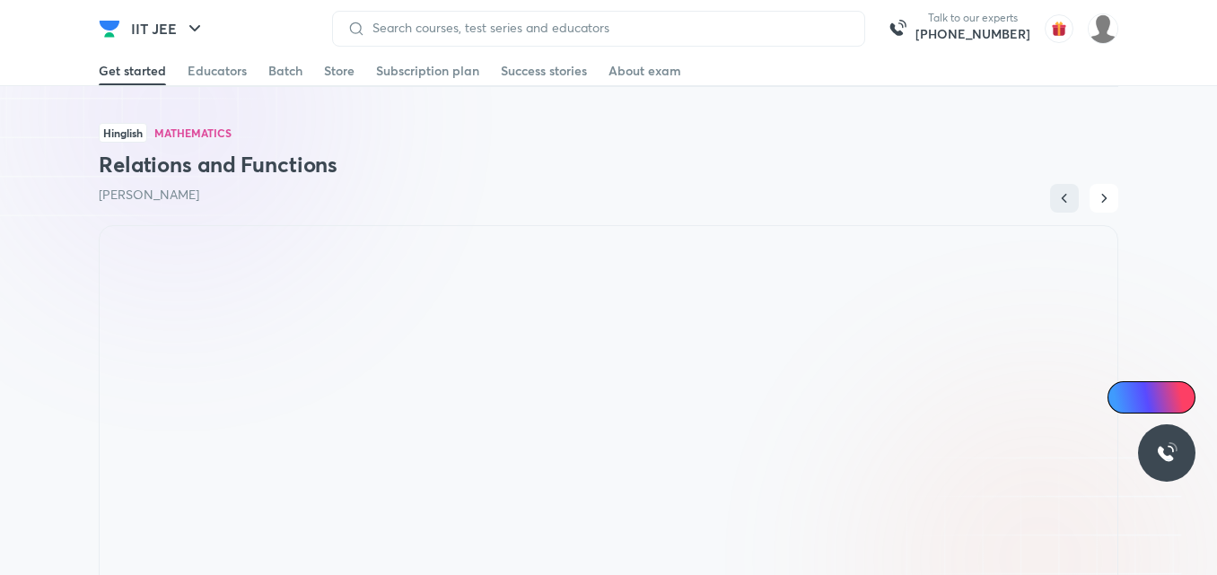
scroll to position [667, 0]
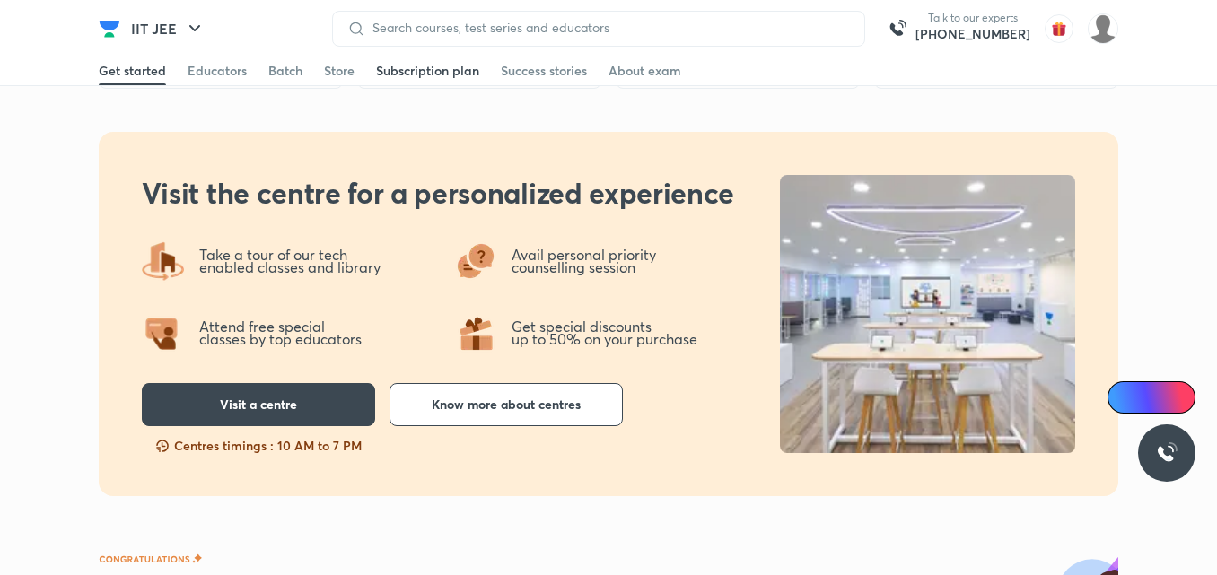
click at [409, 66] on div "Subscription plan" at bounding box center [427, 71] width 103 height 18
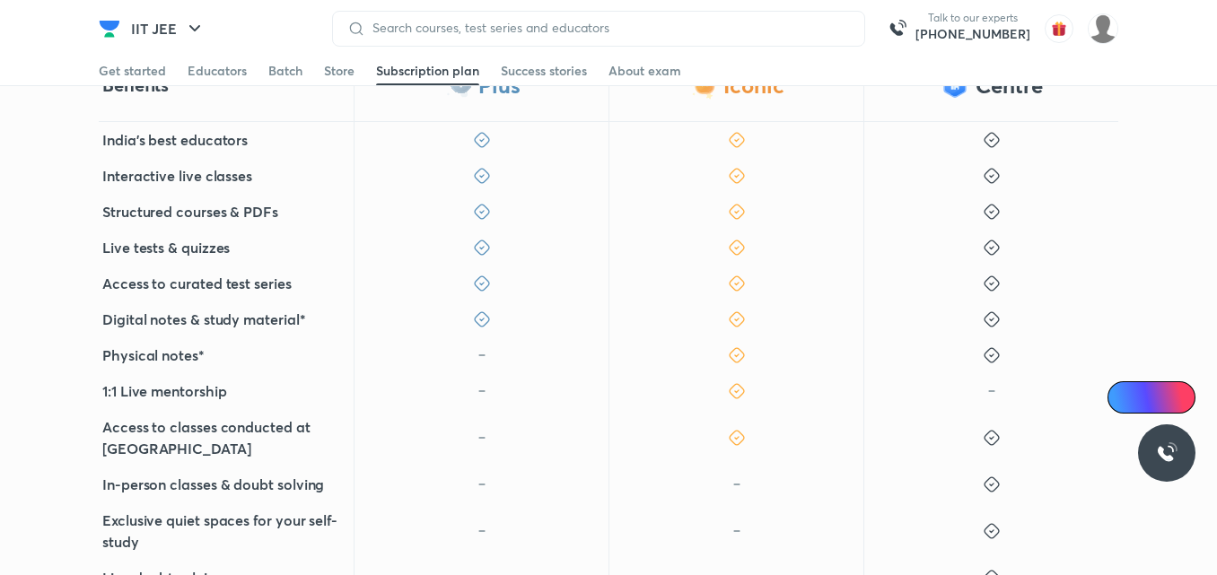
scroll to position [480, 0]
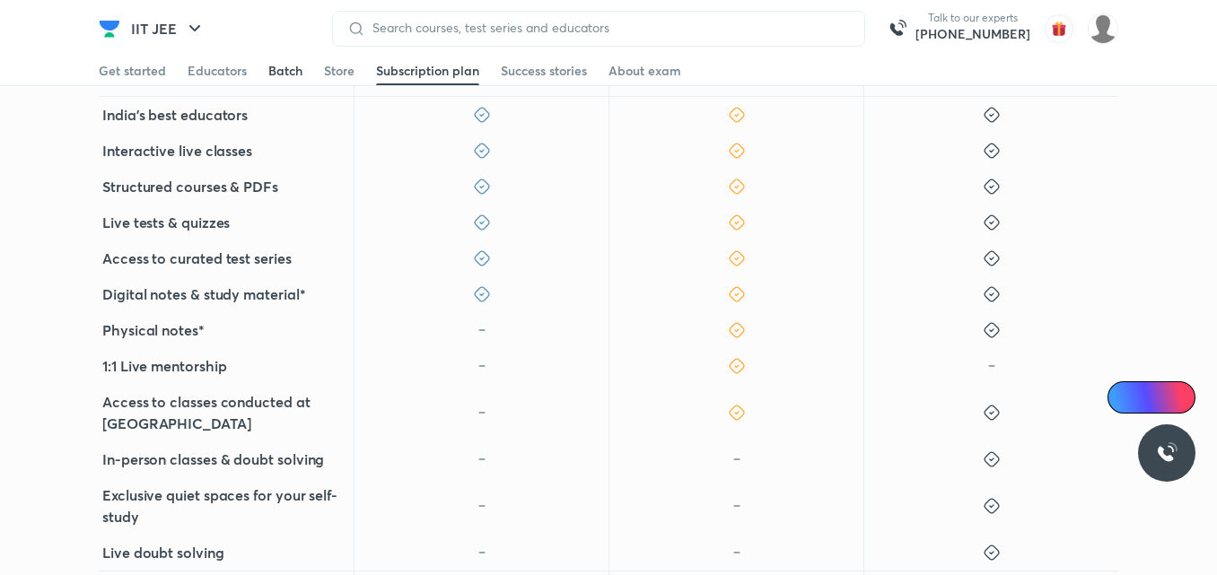
click at [285, 71] on div "Batch" at bounding box center [285, 71] width 34 height 18
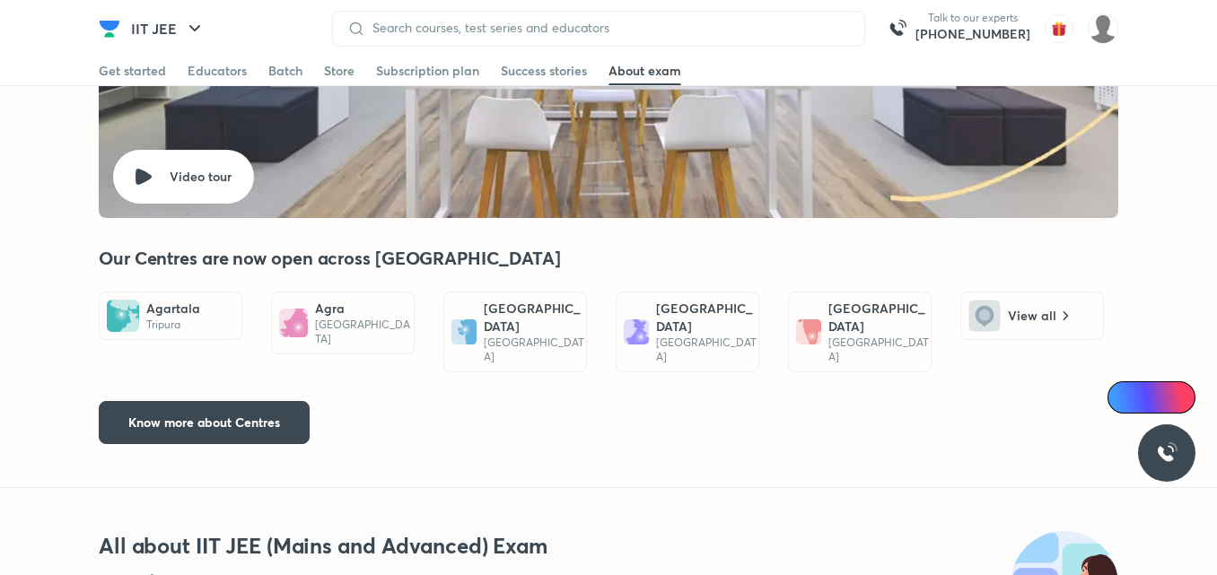
scroll to position [6186, 0]
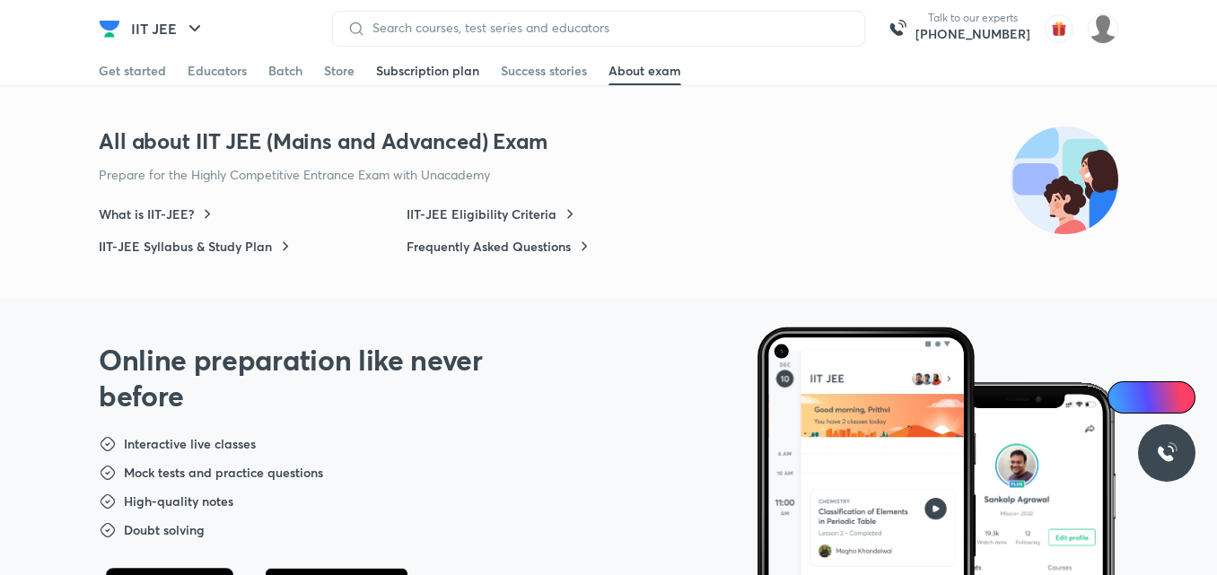
click at [426, 79] on div "Subscription plan" at bounding box center [427, 71] width 103 height 18
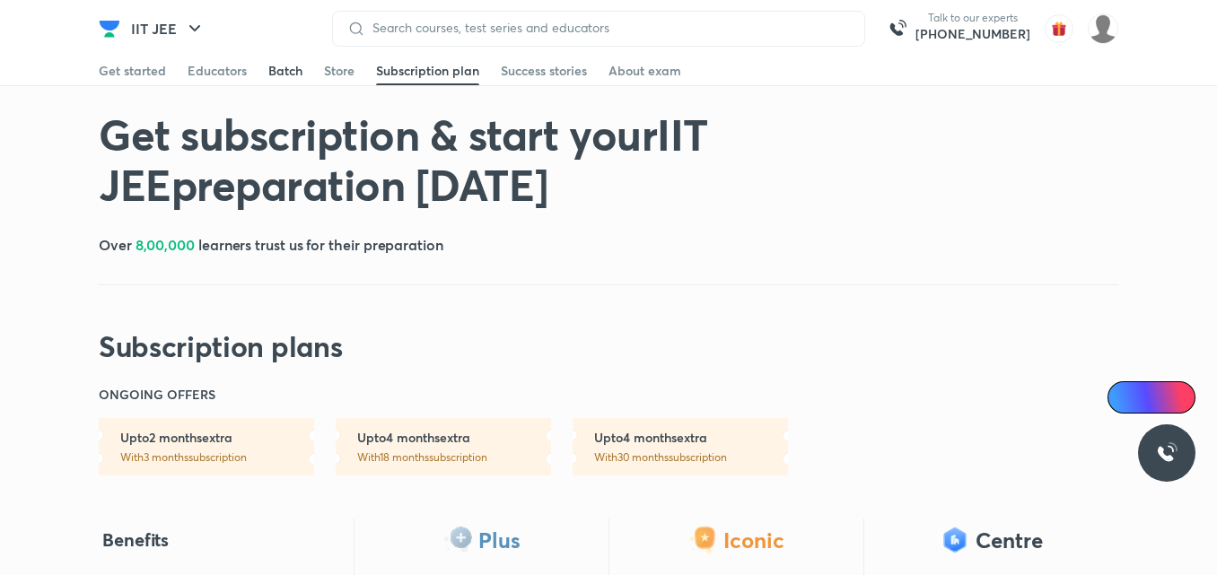
click at [290, 79] on div "Batch" at bounding box center [285, 71] width 34 height 18
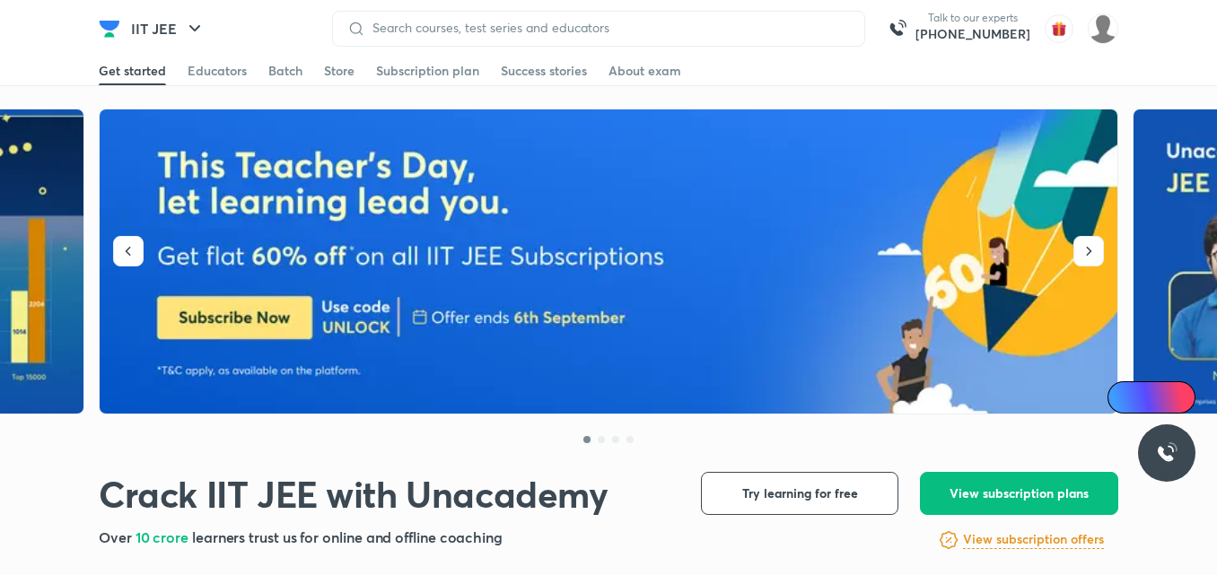
scroll to position [4282, 0]
